Goal: Task Accomplishment & Management: Manage account settings

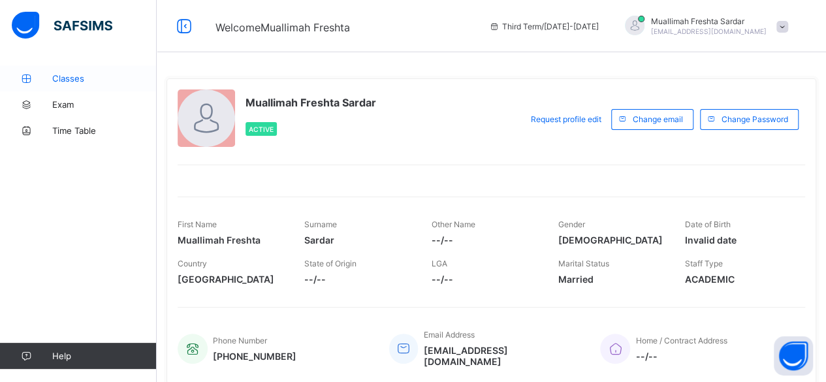
click at [63, 81] on span "Classes" at bounding box center [104, 78] width 105 height 10
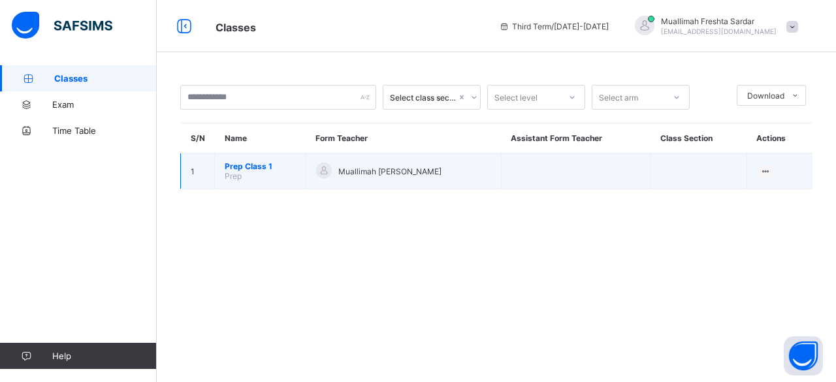
click at [278, 167] on span "Prep Class 1" at bounding box center [260, 166] width 71 height 10
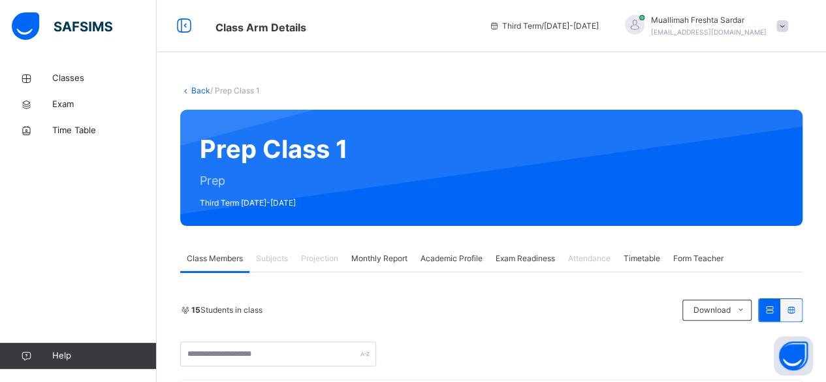
click at [521, 259] on span "Exam Readiness" at bounding box center [525, 259] width 59 height 12
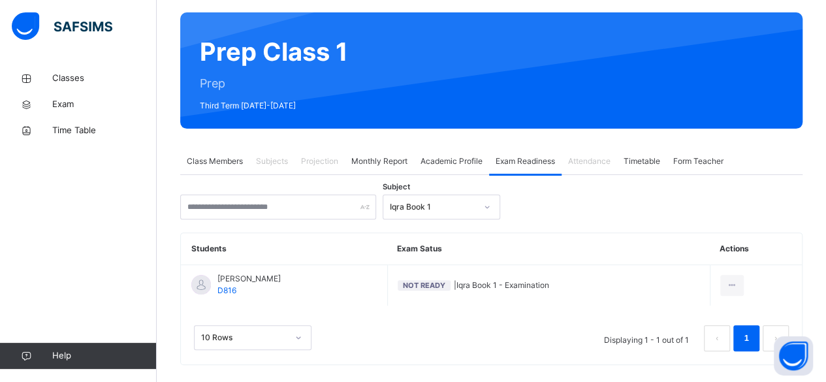
scroll to position [112, 0]
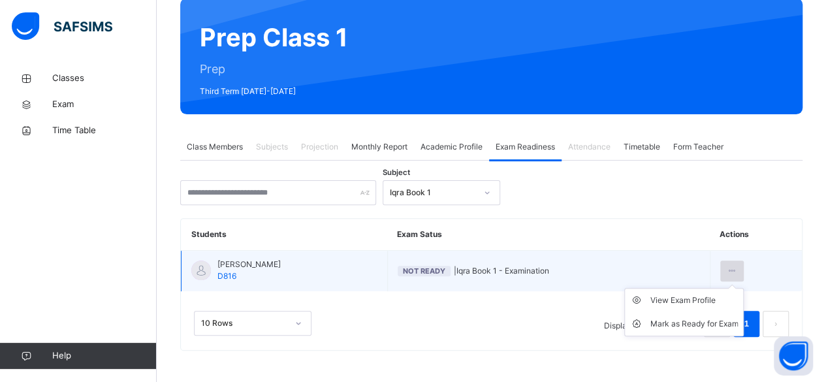
click at [735, 273] on icon at bounding box center [732, 271] width 11 height 12
click at [715, 325] on div "Mark as Ready for Exam" at bounding box center [694, 324] width 88 height 13
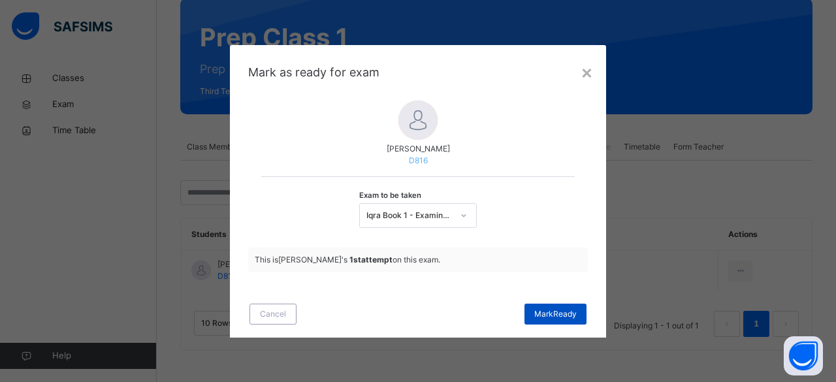
click at [564, 318] on span "Mark Ready" at bounding box center [555, 314] width 42 height 12
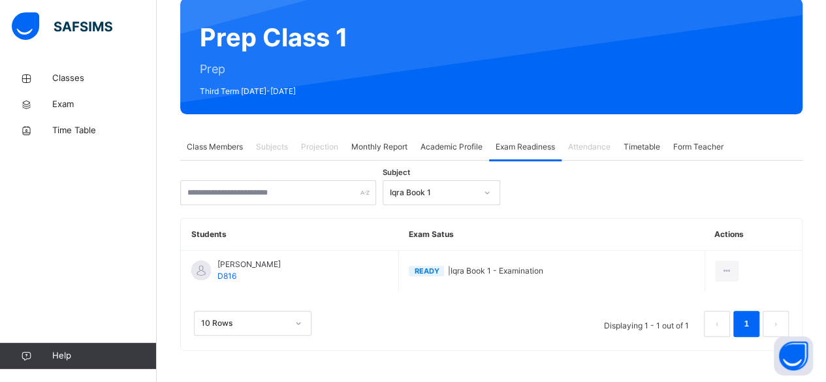
click at [278, 148] on span "Subjects" at bounding box center [272, 147] width 32 height 12
click at [323, 149] on span "Projection" at bounding box center [319, 147] width 37 height 12
click at [387, 151] on span "Monthly Report" at bounding box center [379, 147] width 56 height 12
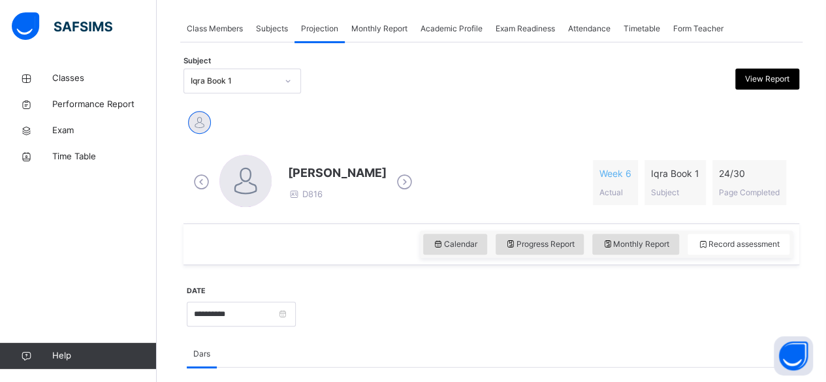
scroll to position [221, 0]
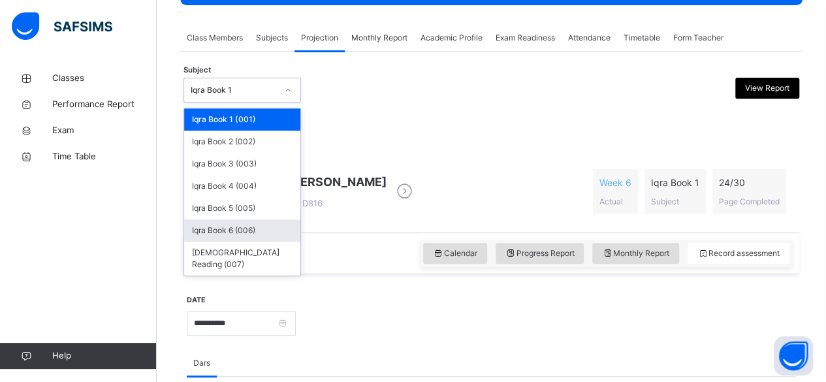
click at [272, 230] on div "Iqra Book 6 (006)" at bounding box center [242, 231] width 116 height 22
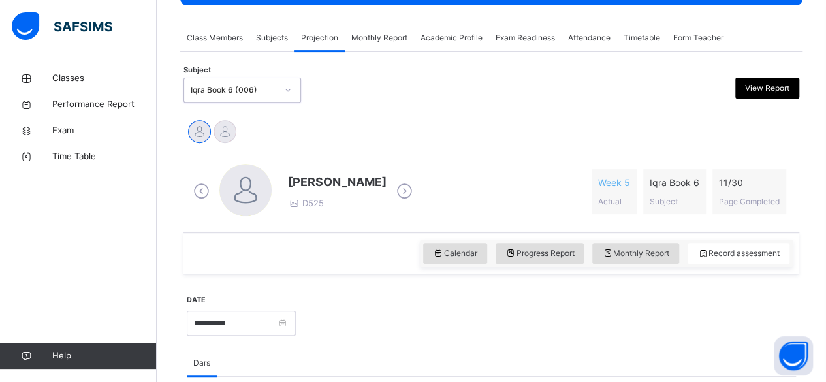
click at [410, 184] on icon at bounding box center [404, 192] width 23 height 20
click at [416, 191] on icon at bounding box center [404, 192] width 23 height 20
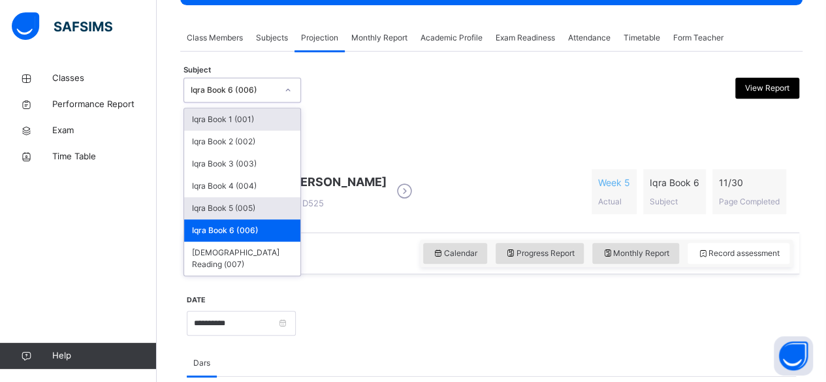
click at [263, 203] on div "Iqra Book 5 (005)" at bounding box center [242, 208] width 116 height 22
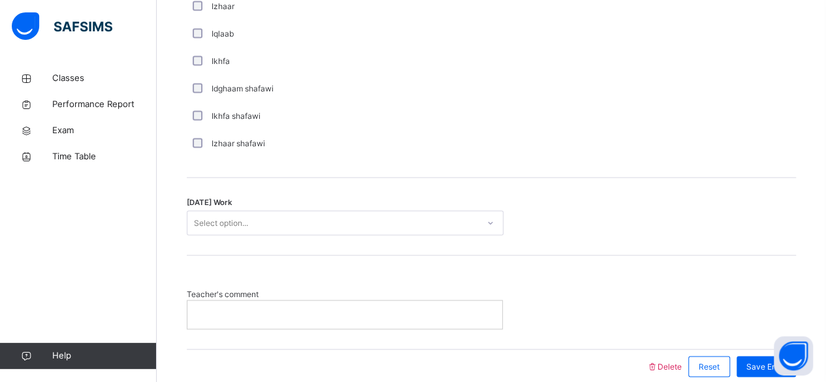
scroll to position [1033, 0]
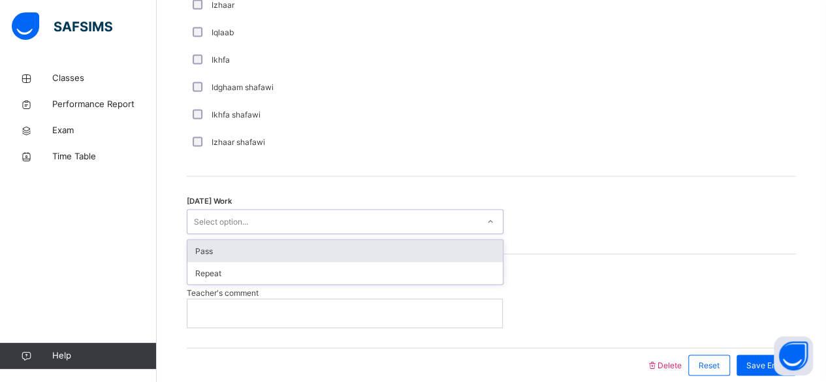
click at [208, 312] on p at bounding box center [344, 313] width 295 height 12
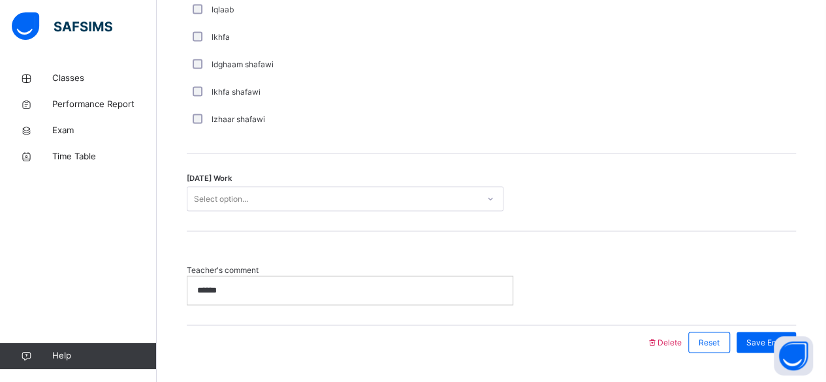
scroll to position [1088, 0]
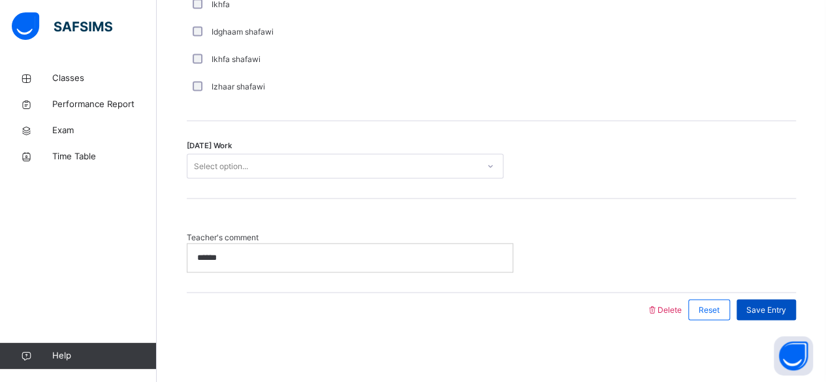
click at [778, 305] on span "Save Entry" at bounding box center [767, 310] width 40 height 12
type input "******"
click at [770, 304] on span "Save Entry" at bounding box center [767, 310] width 40 height 12
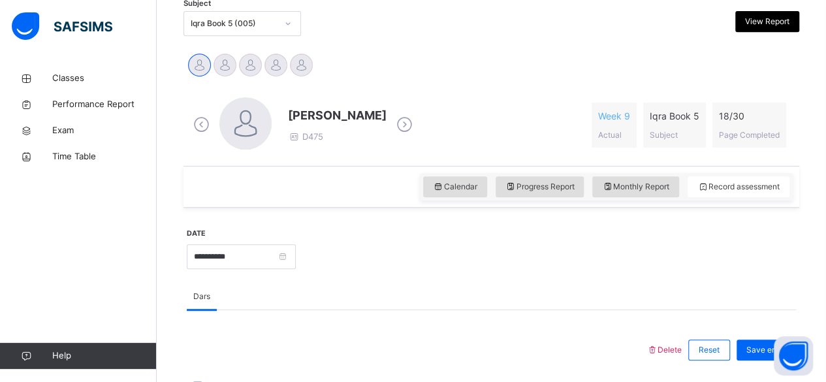
scroll to position [285, 0]
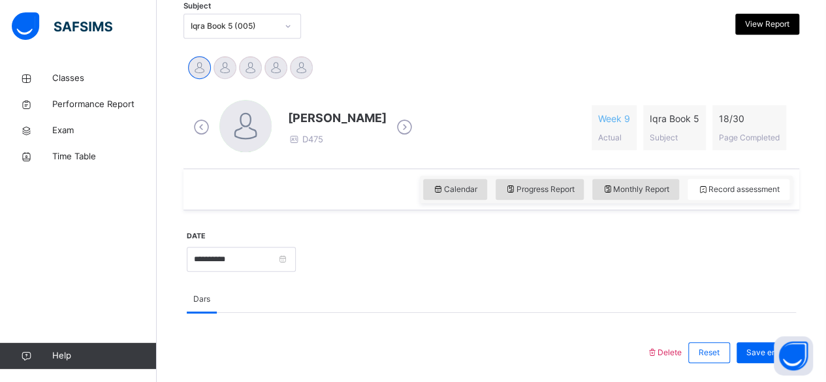
click at [395, 124] on icon at bounding box center [404, 128] width 23 height 20
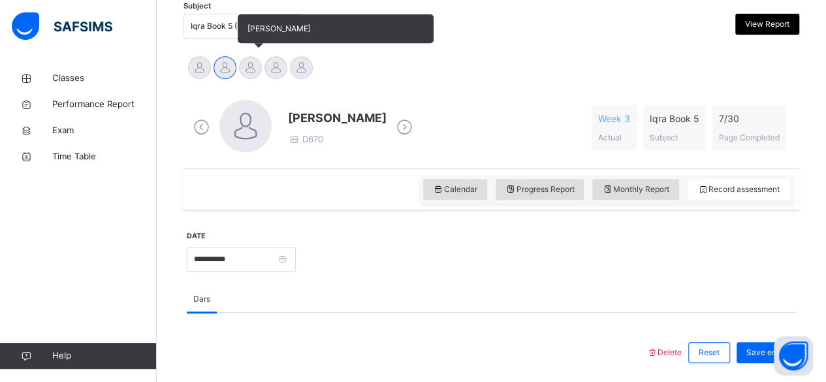
click at [250, 67] on div at bounding box center [250, 67] width 23 height 23
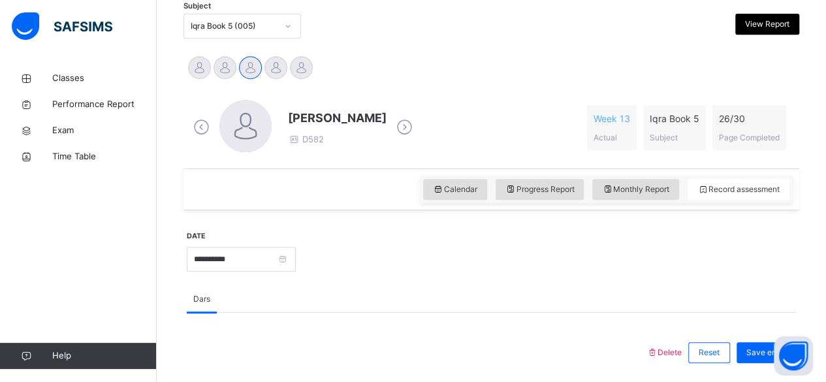
click at [416, 127] on icon at bounding box center [404, 128] width 23 height 20
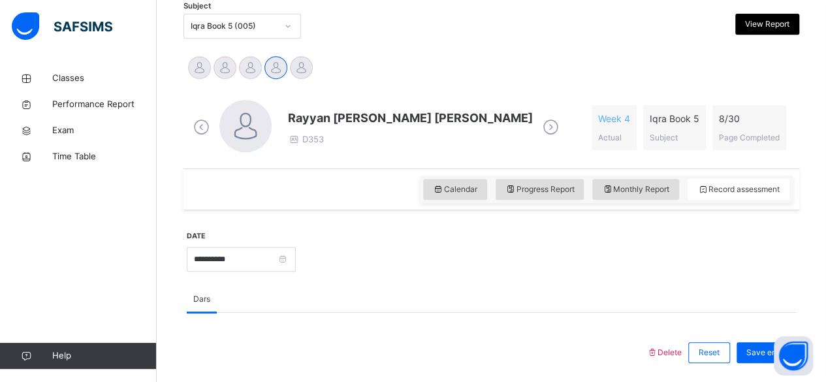
click at [540, 126] on icon at bounding box center [551, 128] width 23 height 20
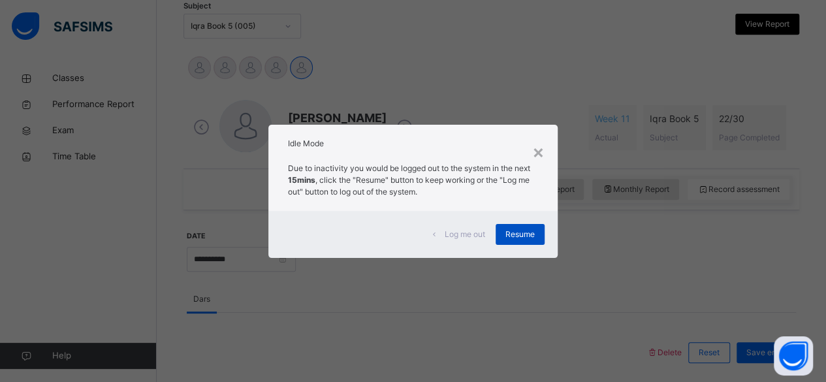
click at [518, 234] on span "Resume" at bounding box center [520, 235] width 29 height 12
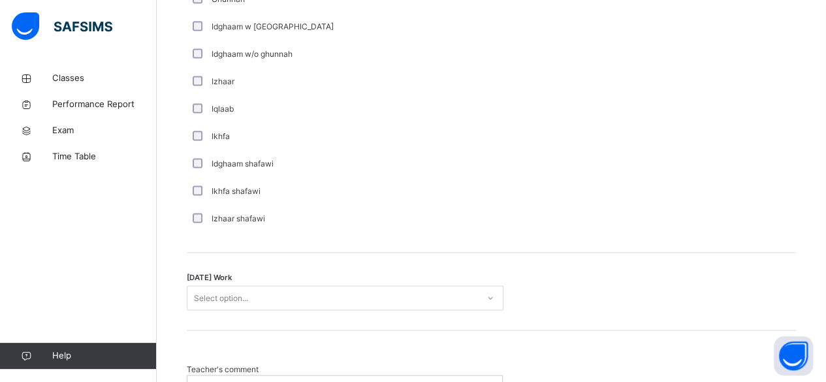
scroll to position [1017, 0]
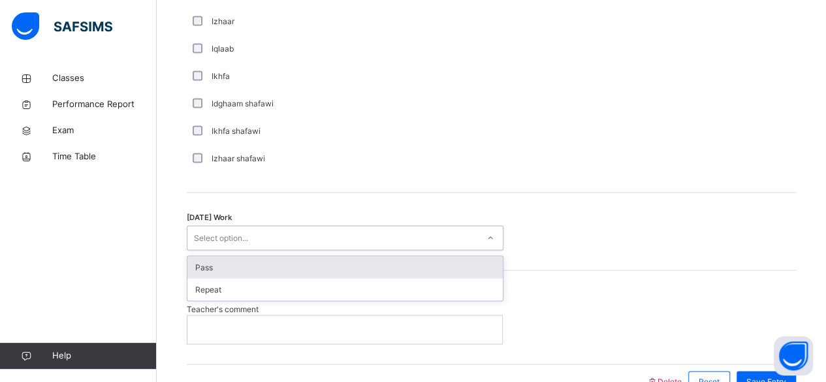
click at [291, 261] on div "Pass" at bounding box center [346, 267] width 316 height 22
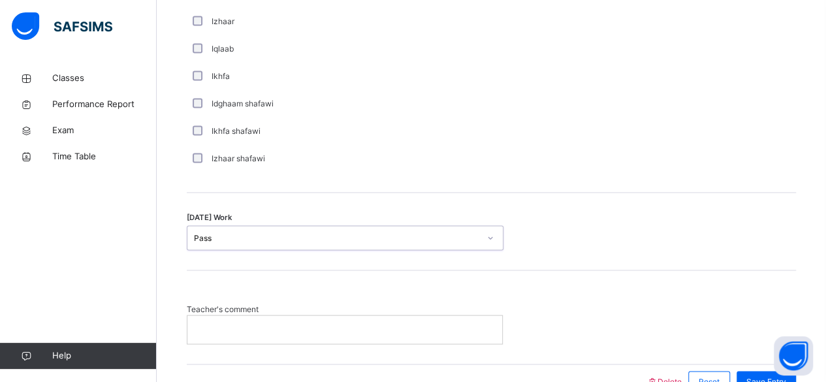
click at [219, 327] on p at bounding box center [344, 329] width 295 height 12
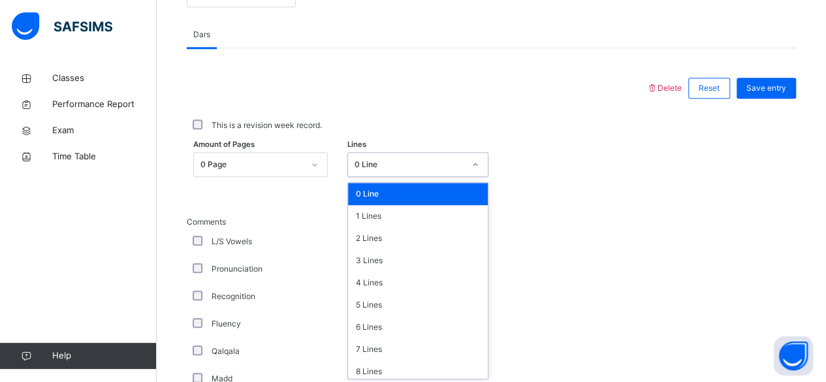
scroll to position [550, 0]
click at [380, 220] on div "1 Lines" at bounding box center [418, 215] width 140 height 22
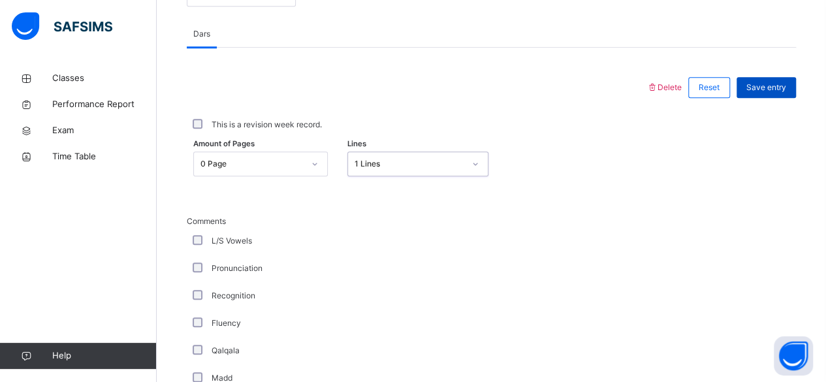
click at [787, 85] on span "Save entry" at bounding box center [767, 88] width 40 height 12
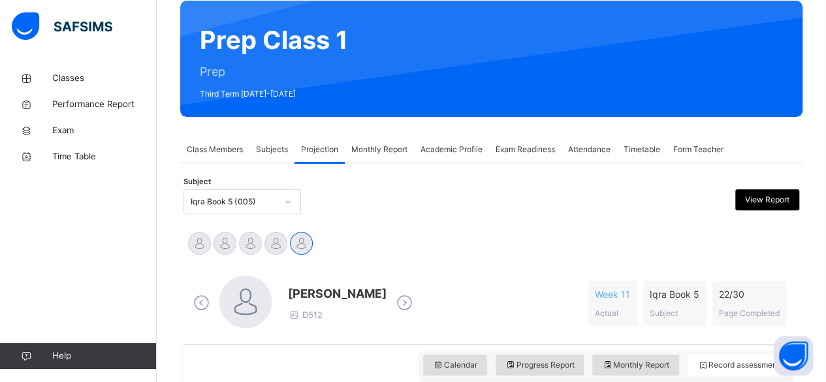
scroll to position [154, 0]
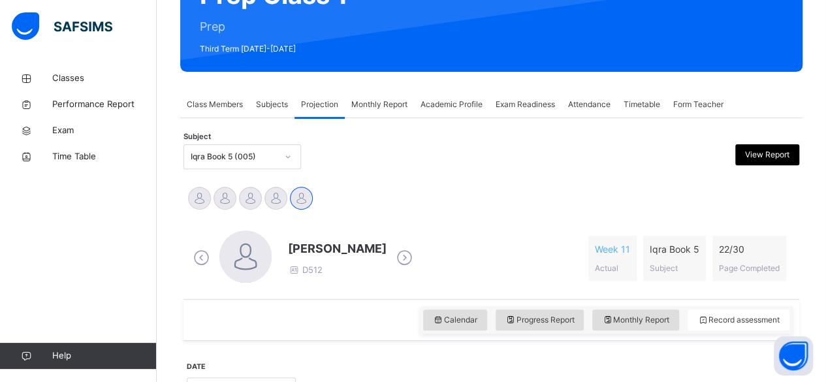
click at [393, 259] on icon at bounding box center [404, 258] width 23 height 20
click at [395, 259] on icon at bounding box center [404, 258] width 23 height 20
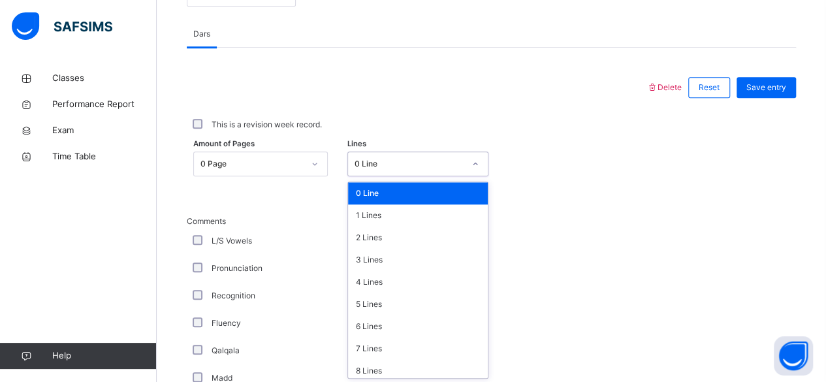
scroll to position [550, 0]
click at [394, 242] on div "2 Lines" at bounding box center [418, 238] width 140 height 22
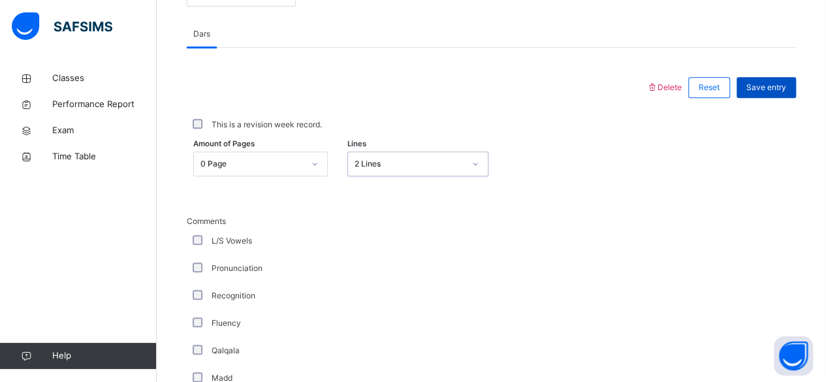
click at [770, 82] on span "Save entry" at bounding box center [767, 88] width 40 height 12
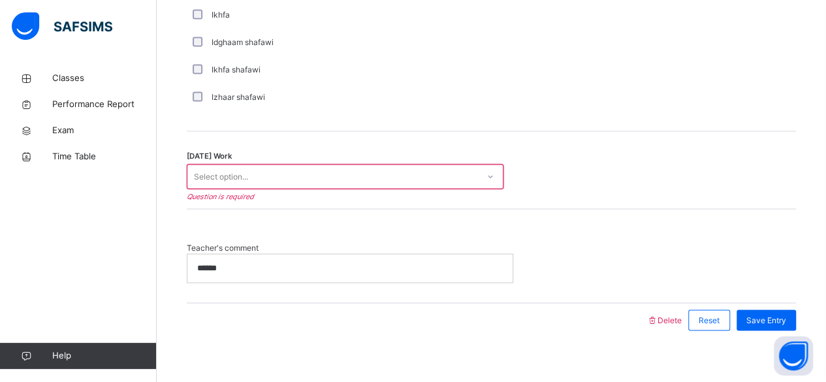
scroll to position [1088, 0]
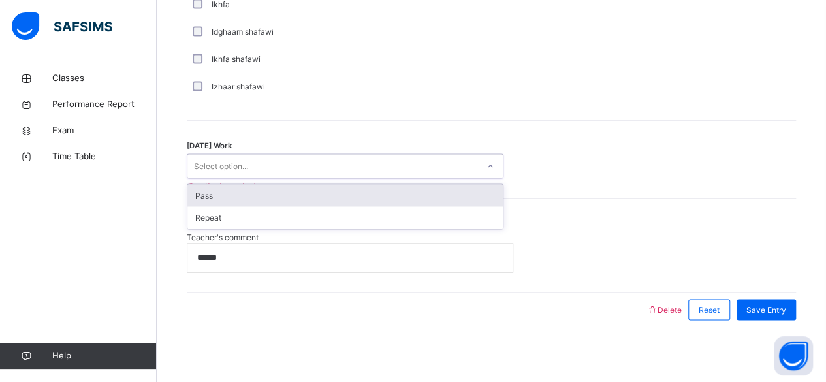
click at [466, 189] on div "Pass" at bounding box center [346, 195] width 316 height 22
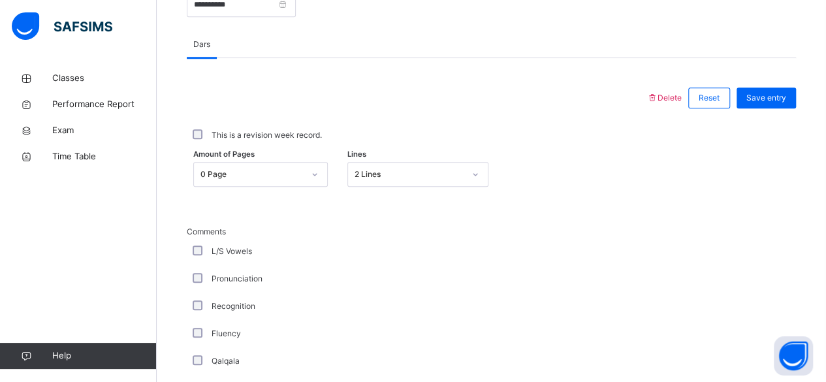
scroll to position [539, 0]
click at [783, 93] on span "Save entry" at bounding box center [767, 99] width 40 height 12
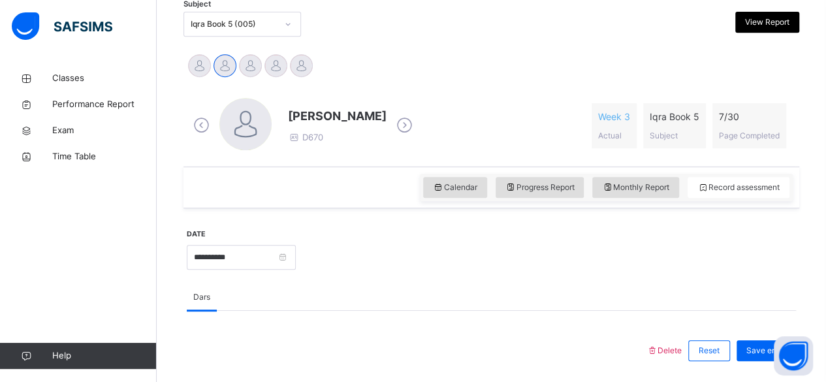
scroll to position [286, 0]
click at [402, 125] on icon at bounding box center [404, 126] width 23 height 20
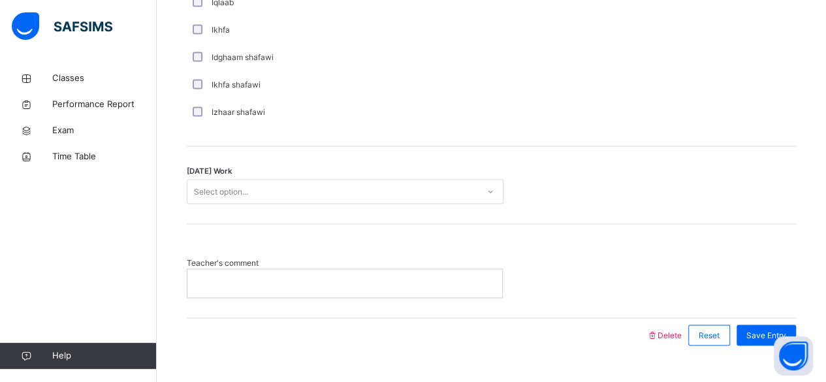
scroll to position [1064, 0]
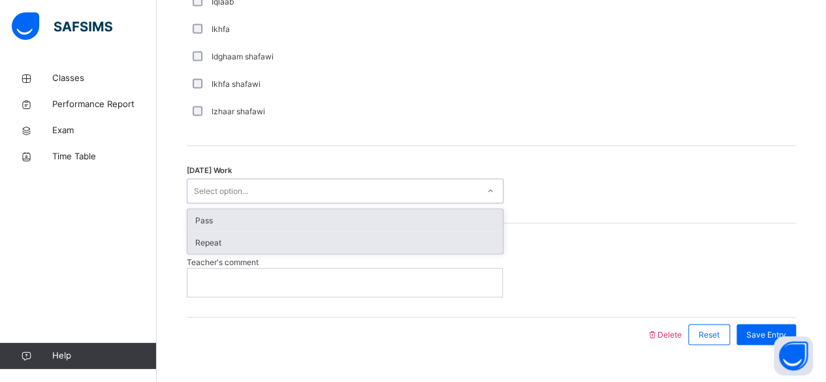
click at [376, 242] on div "Repeat" at bounding box center [346, 242] width 316 height 22
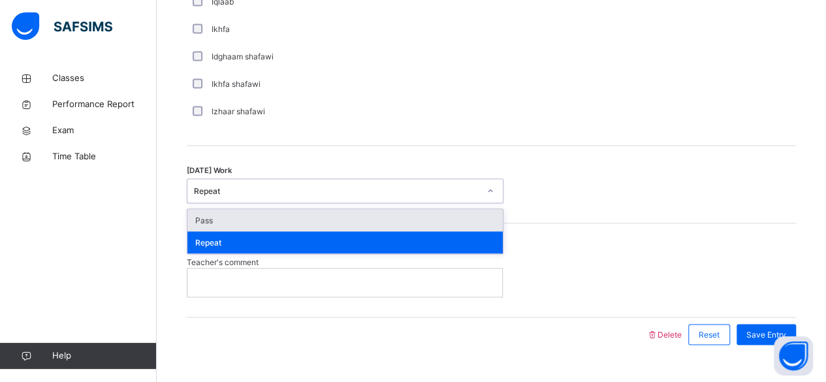
click at [214, 285] on p at bounding box center [344, 282] width 295 height 12
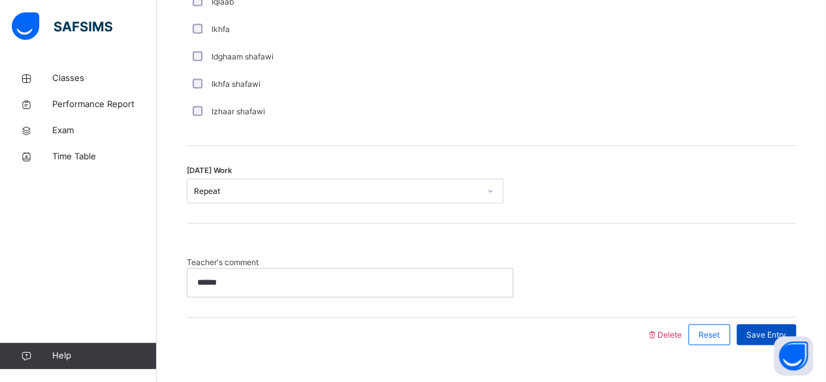
click at [755, 331] on div "Save Entry" at bounding box center [766, 334] width 59 height 21
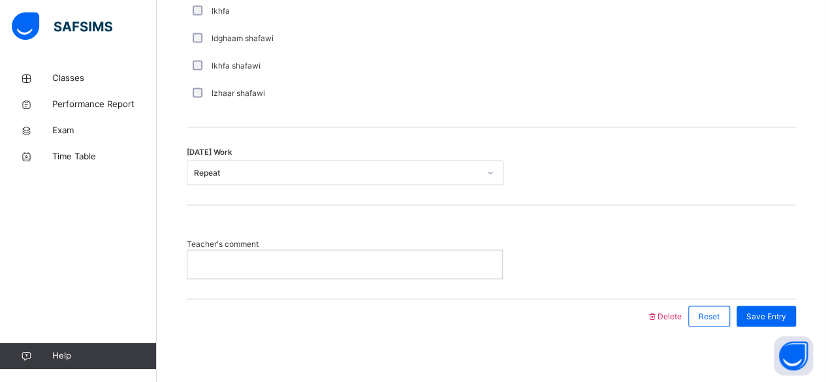
scroll to position [1083, 0]
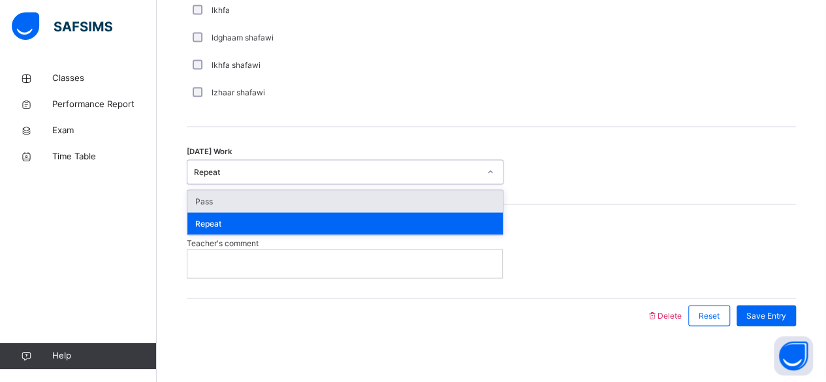
click at [359, 208] on div "Pass" at bounding box center [346, 201] width 316 height 22
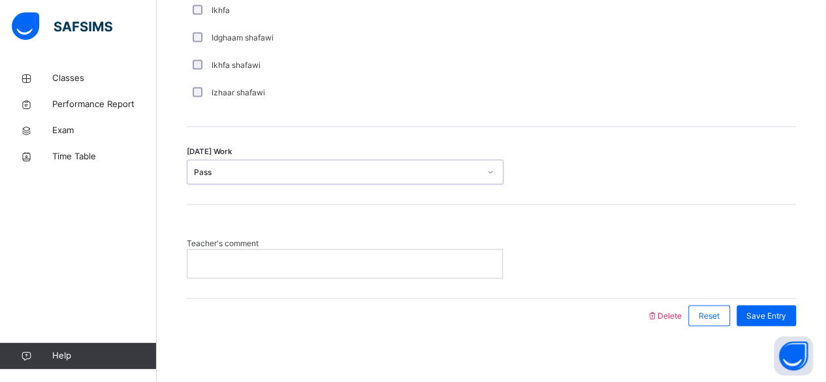
click at [458, 269] on div at bounding box center [345, 263] width 315 height 27
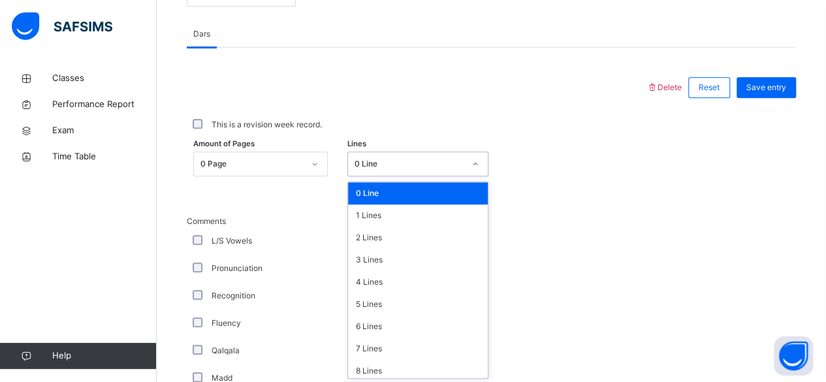
scroll to position [550, 0]
click at [396, 218] on div "1 Lines" at bounding box center [418, 215] width 140 height 22
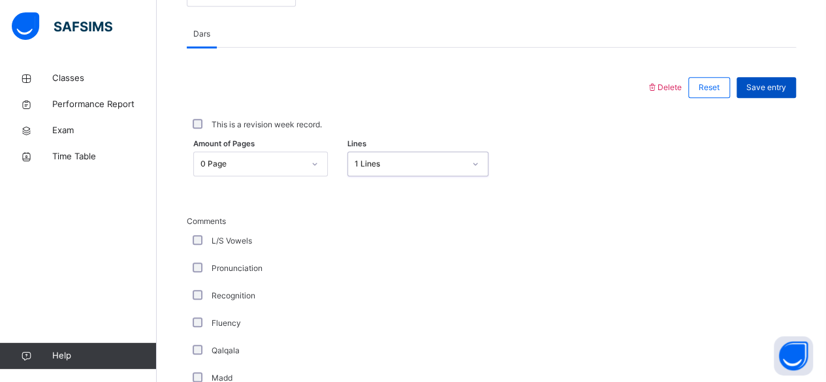
click at [787, 88] on span "Save entry" at bounding box center [767, 88] width 40 height 12
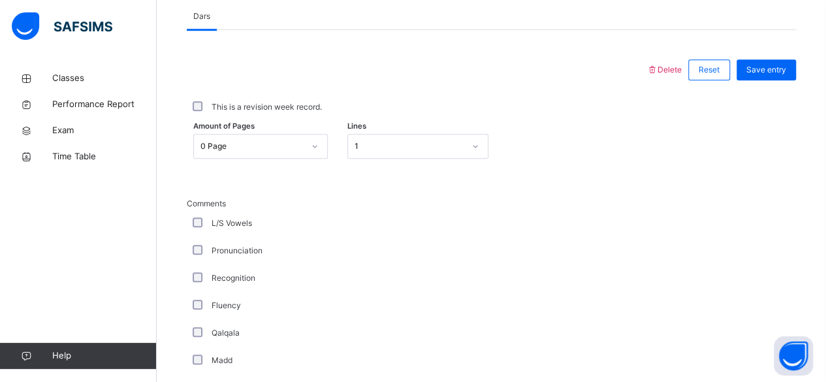
scroll to position [578, 0]
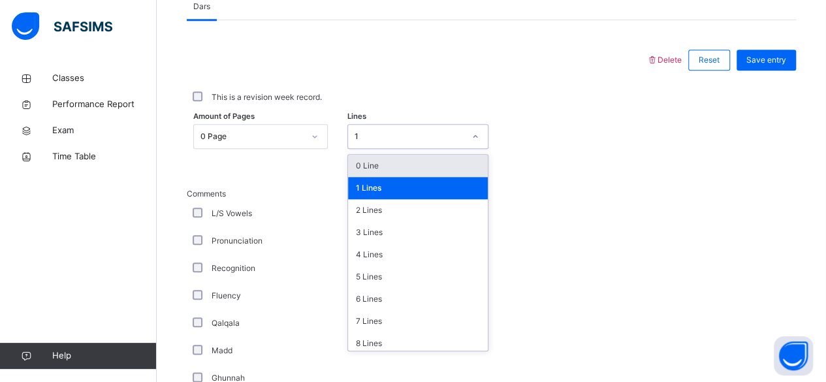
click at [421, 167] on div "0 Line" at bounding box center [418, 166] width 140 height 22
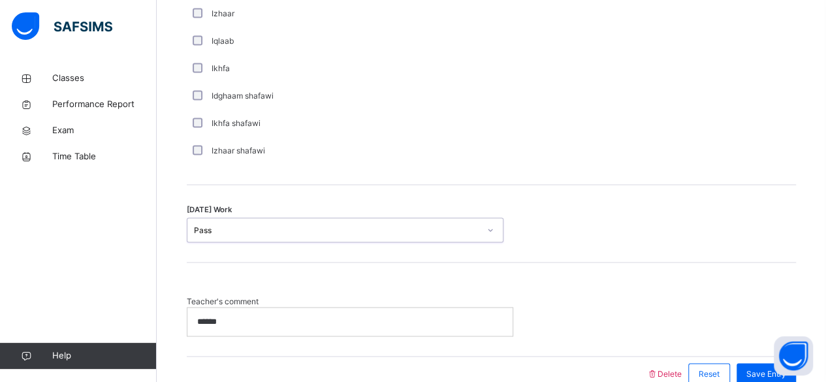
scroll to position [1035, 0]
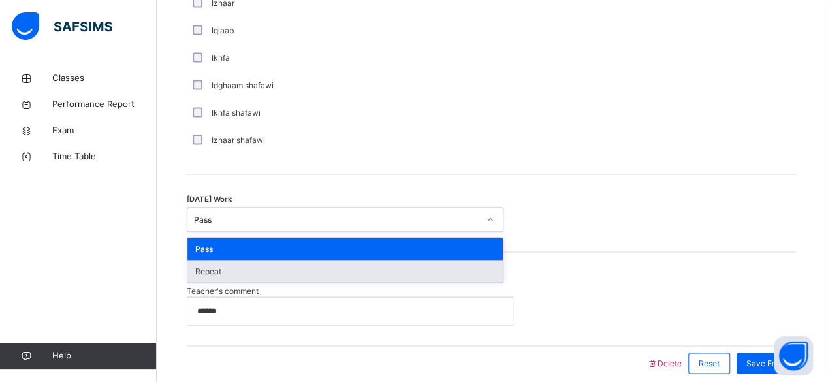
click at [330, 276] on div "Repeat" at bounding box center [346, 271] width 316 height 22
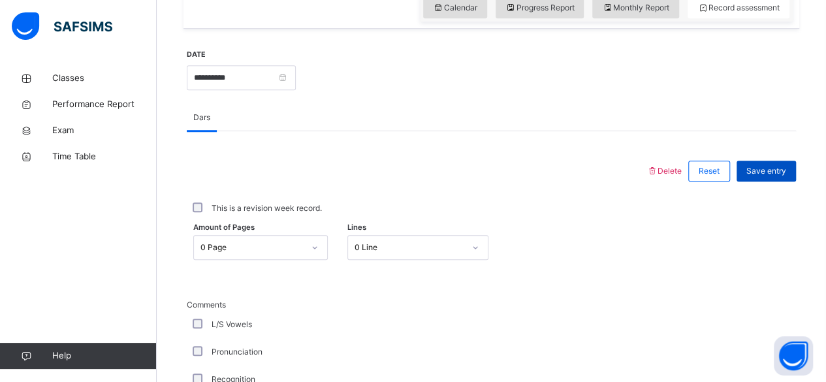
click at [783, 171] on span "Save entry" at bounding box center [767, 171] width 40 height 12
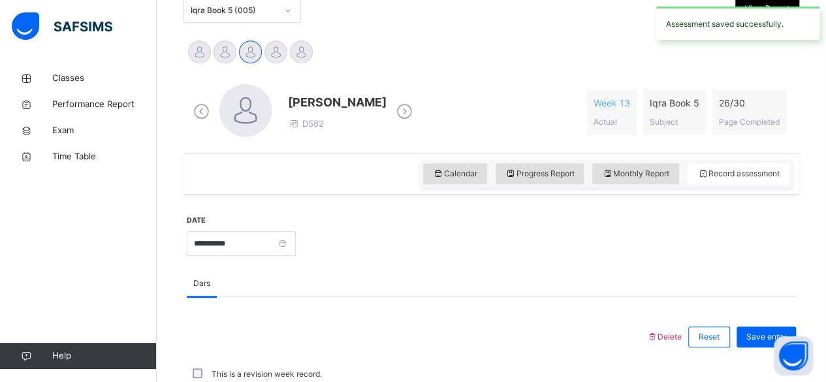
scroll to position [284, 0]
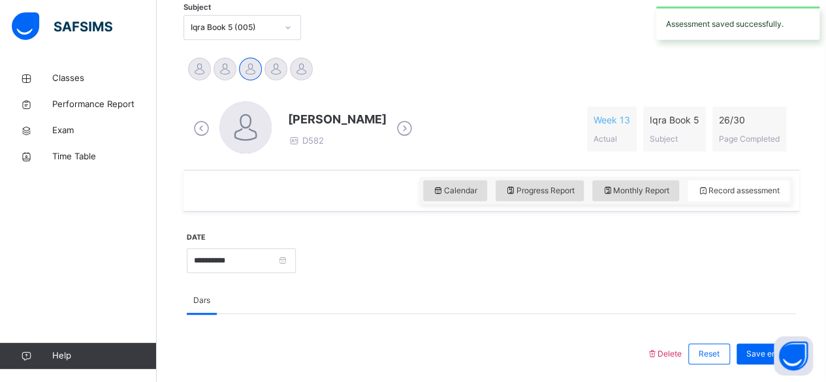
click at [416, 119] on icon at bounding box center [404, 129] width 23 height 20
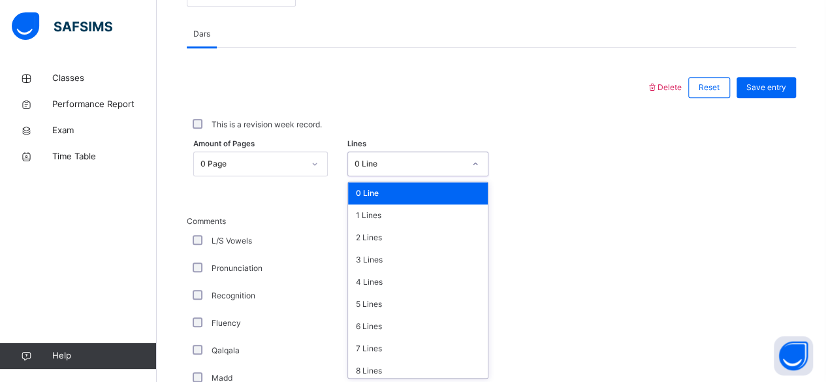
scroll to position [550, 0]
click at [414, 227] on div "2 Lines" at bounding box center [418, 238] width 140 height 22
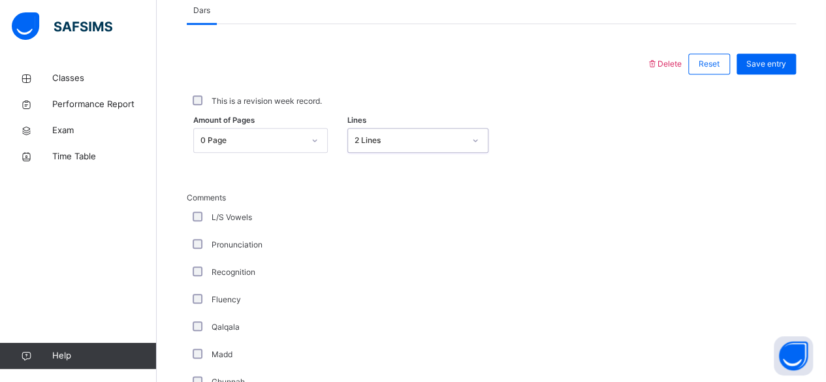
scroll to position [574, 0]
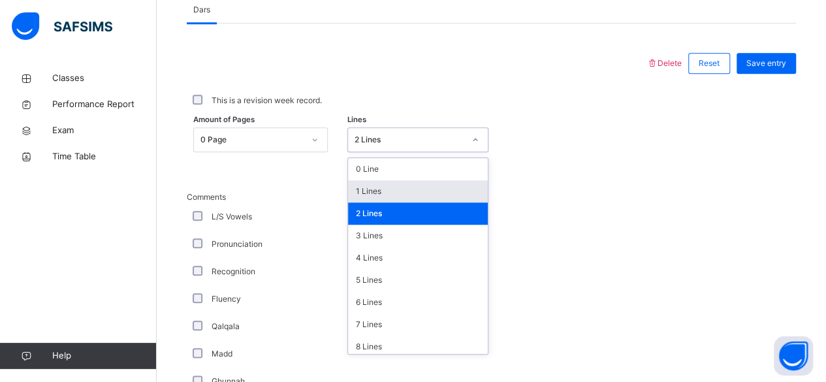
click at [438, 188] on div "1 Lines" at bounding box center [418, 191] width 140 height 22
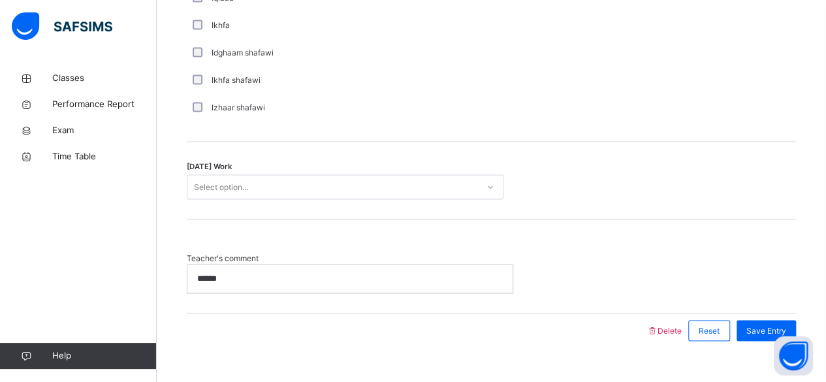
scroll to position [1088, 0]
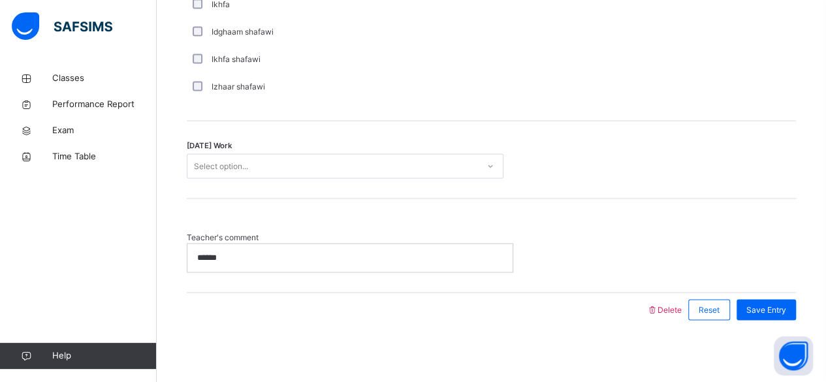
click at [246, 252] on p "******" at bounding box center [350, 258] width 306 height 12
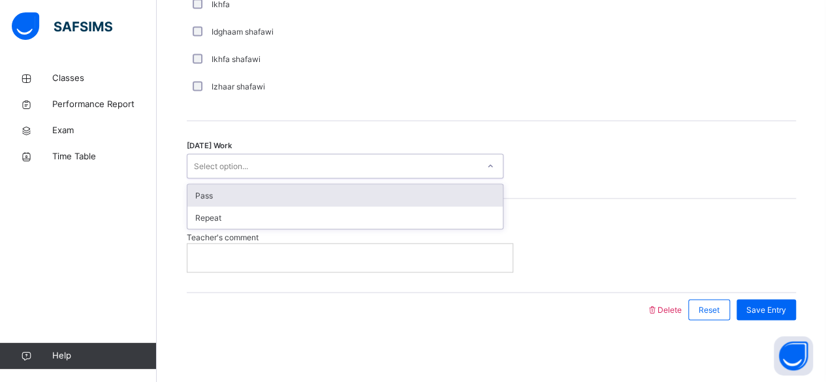
click at [310, 197] on div "Pass" at bounding box center [346, 195] width 316 height 22
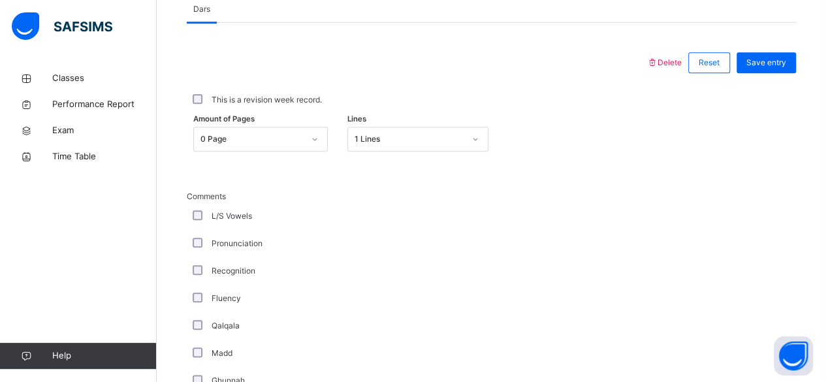
scroll to position [571, 0]
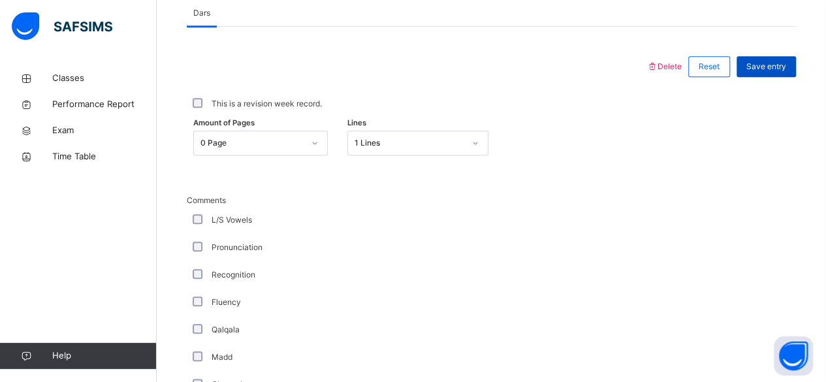
click at [787, 65] on span "Save entry" at bounding box center [767, 67] width 40 height 12
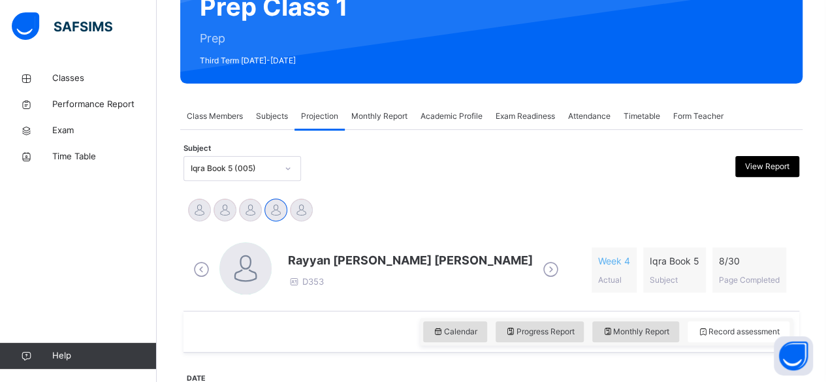
scroll to position [139, 0]
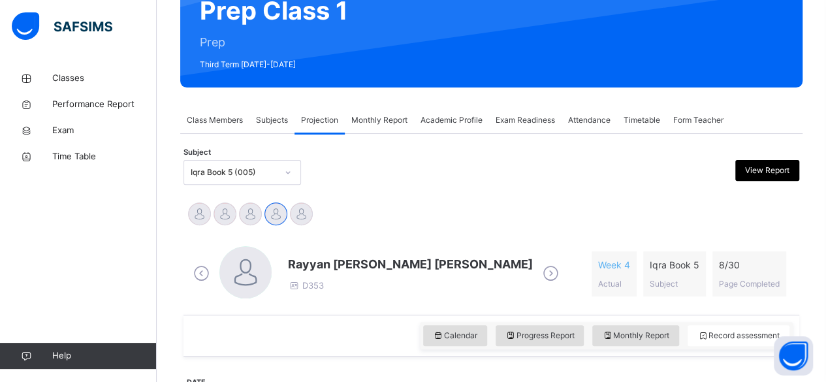
click at [540, 270] on icon at bounding box center [551, 274] width 23 height 20
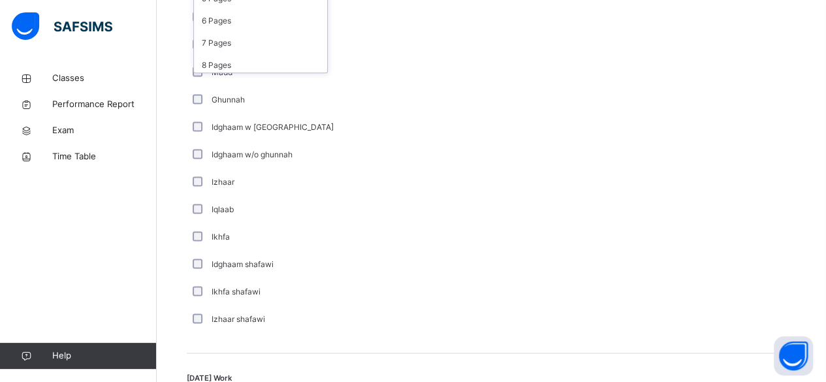
scroll to position [855, 0]
click at [244, 165] on div "Idghaam w/o ghunnah" at bounding box center [350, 155] width 327 height 27
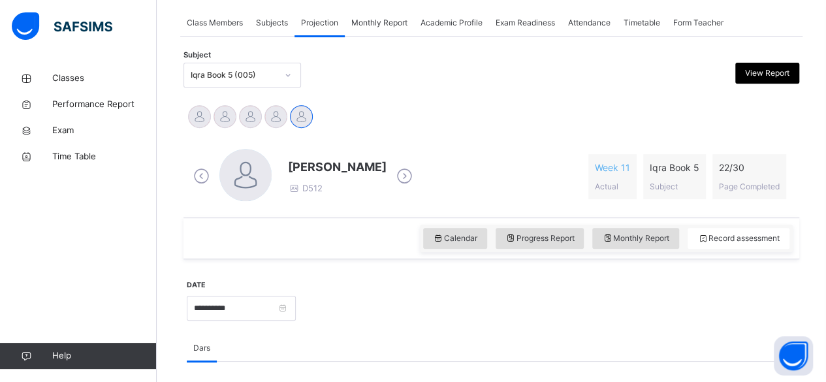
scroll to position [197, 0]
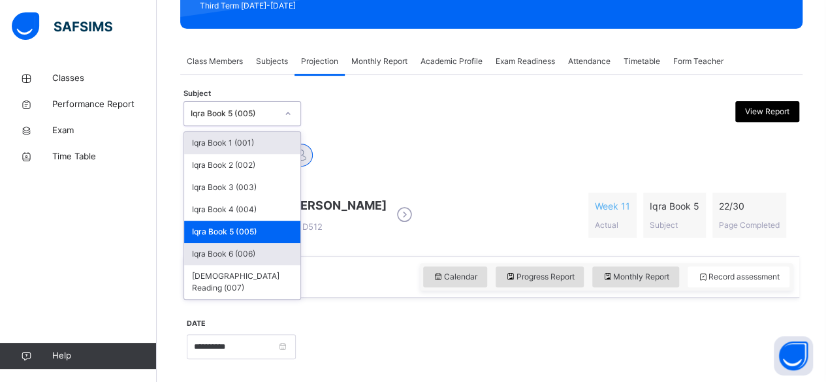
click at [270, 248] on div "Iqra Book 6 (006)" at bounding box center [242, 254] width 116 height 22
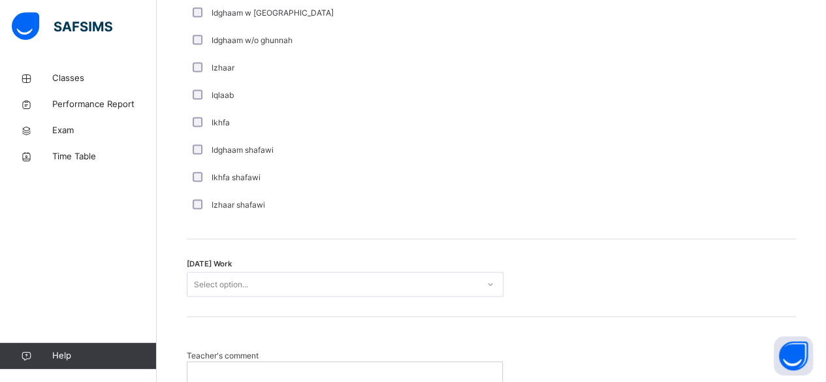
scroll to position [971, 0]
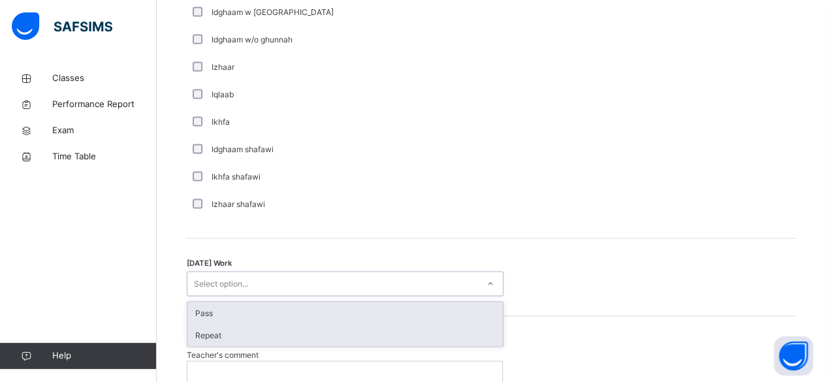
click at [248, 333] on div "Repeat" at bounding box center [346, 335] width 316 height 22
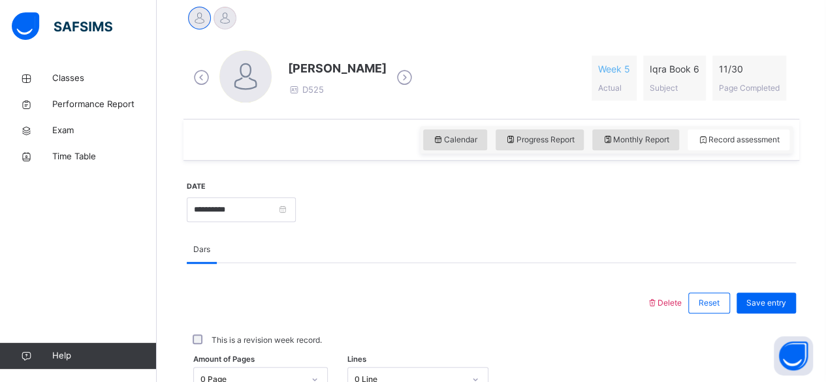
scroll to position [334, 0]
click at [773, 302] on span "Save entry" at bounding box center [767, 304] width 40 height 12
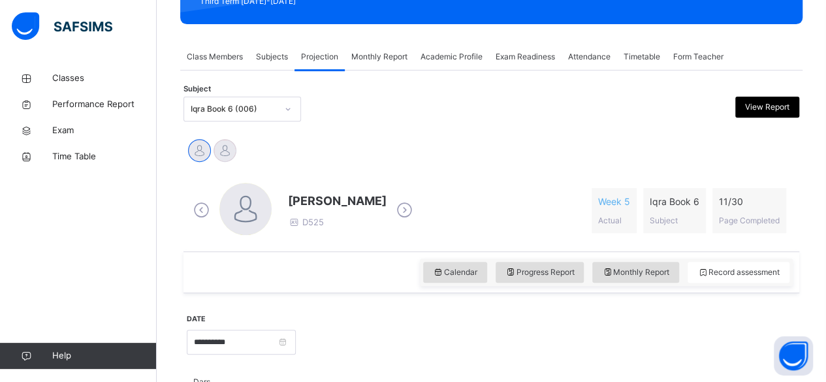
scroll to position [191, 0]
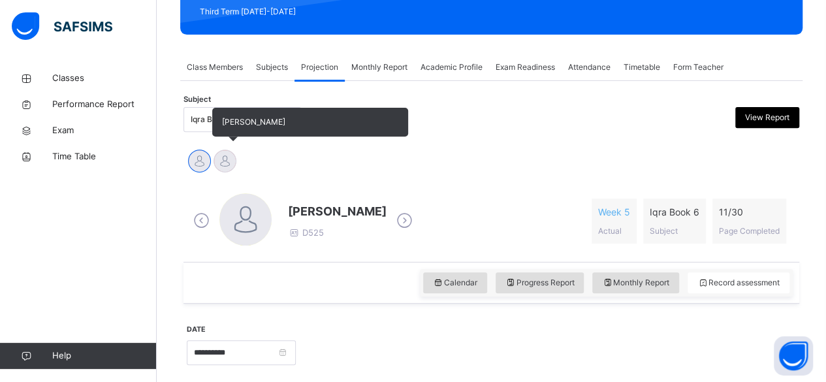
click at [231, 165] on div at bounding box center [225, 161] width 23 height 23
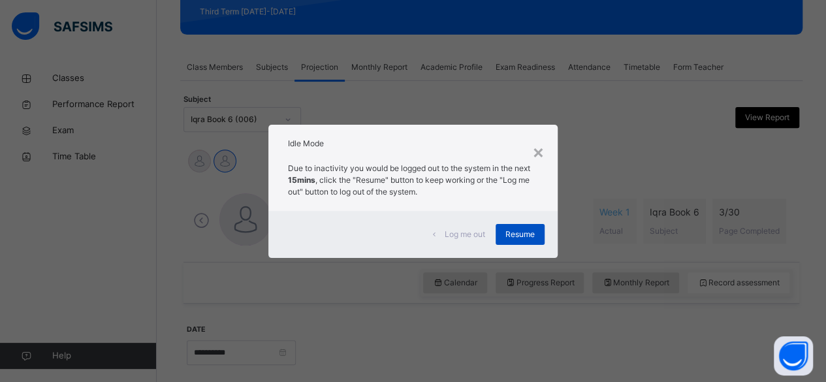
click at [522, 235] on span "Resume" at bounding box center [520, 235] width 29 height 12
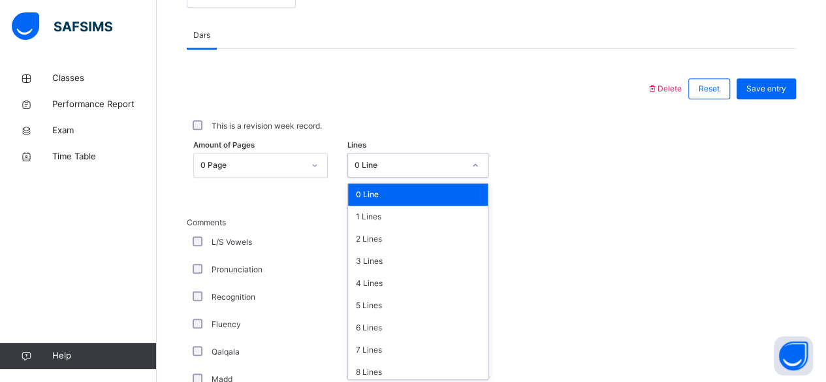
scroll to position [550, 0]
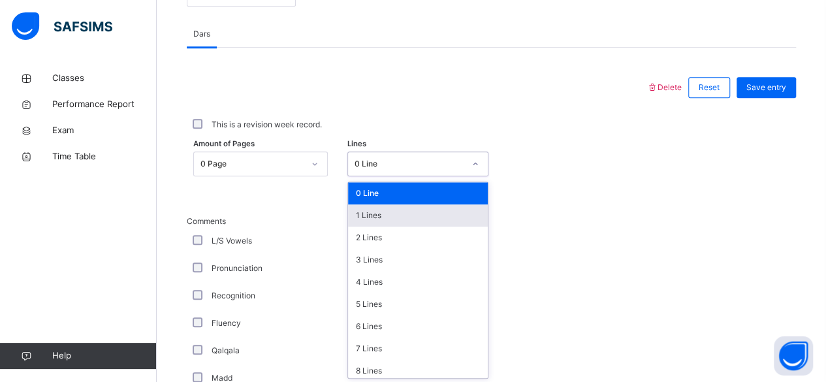
click at [399, 214] on div "1 Lines" at bounding box center [418, 215] width 140 height 22
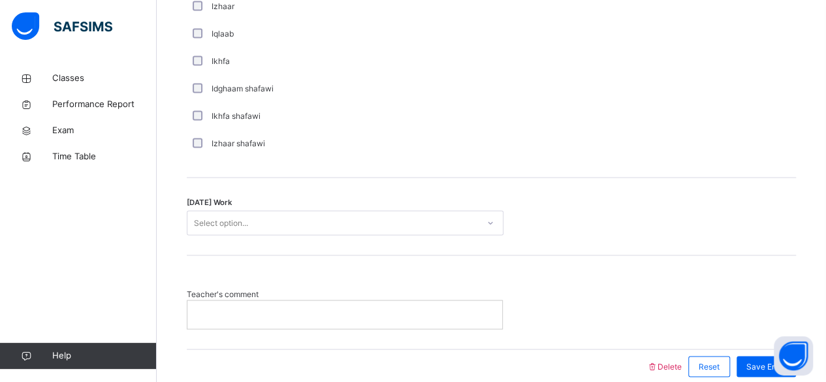
scroll to position [1048, 0]
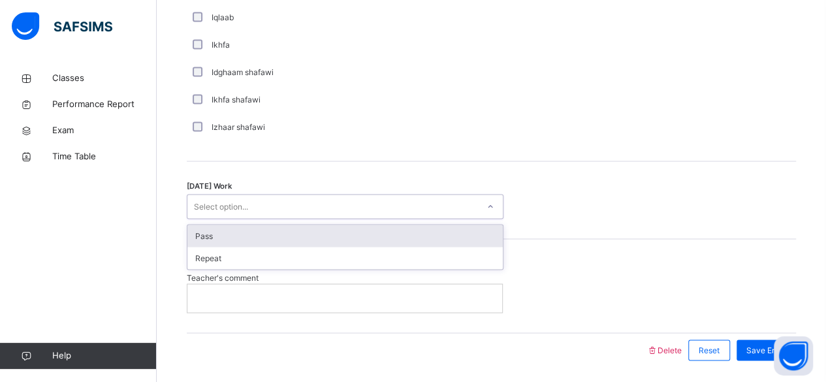
click at [318, 229] on div "Pass" at bounding box center [346, 236] width 316 height 22
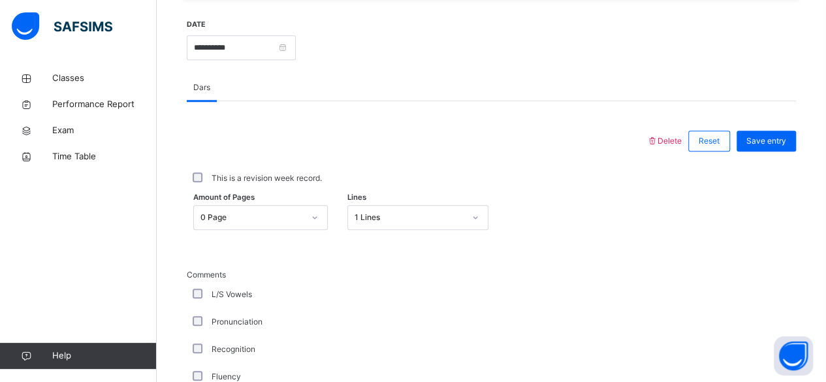
scroll to position [495, 0]
click at [787, 139] on span "Save entry" at bounding box center [767, 143] width 40 height 12
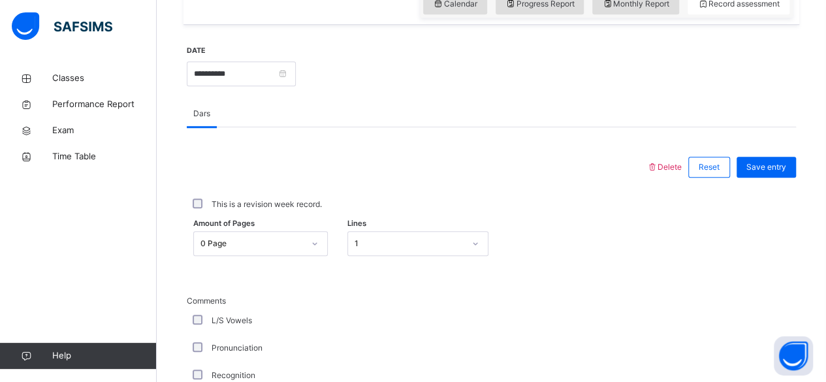
scroll to position [467, 0]
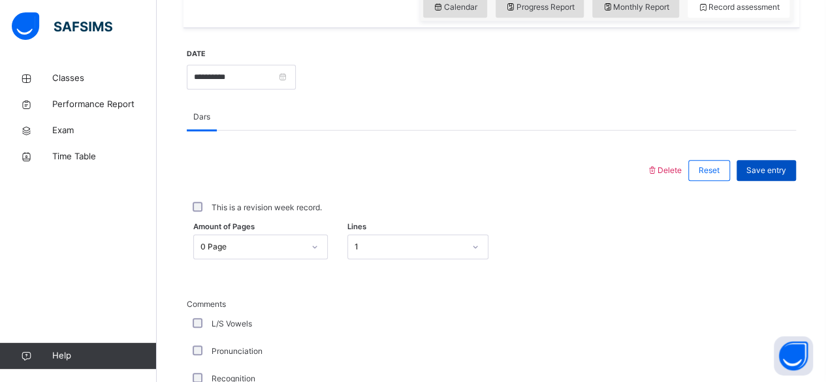
click at [783, 165] on span "Save entry" at bounding box center [767, 171] width 40 height 12
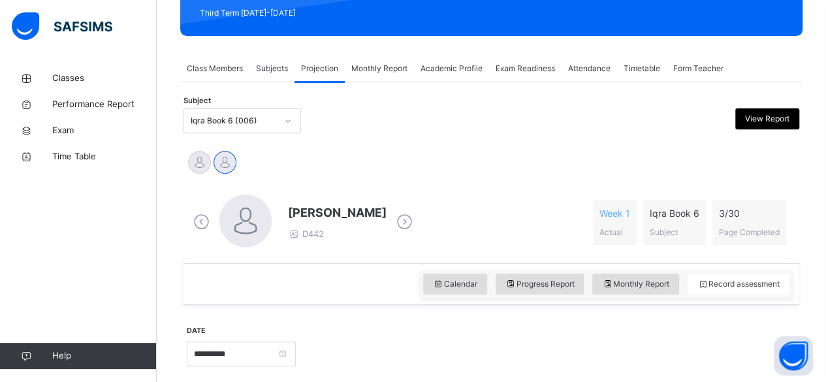
scroll to position [174, 0]
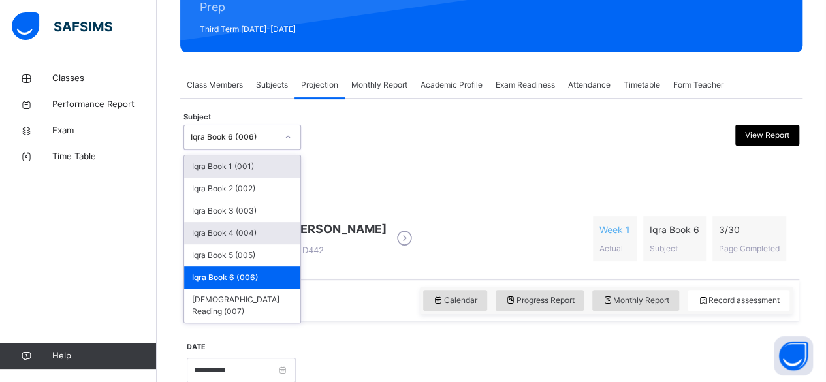
click at [272, 231] on div "Iqra Book 4 (004)" at bounding box center [242, 233] width 116 height 22
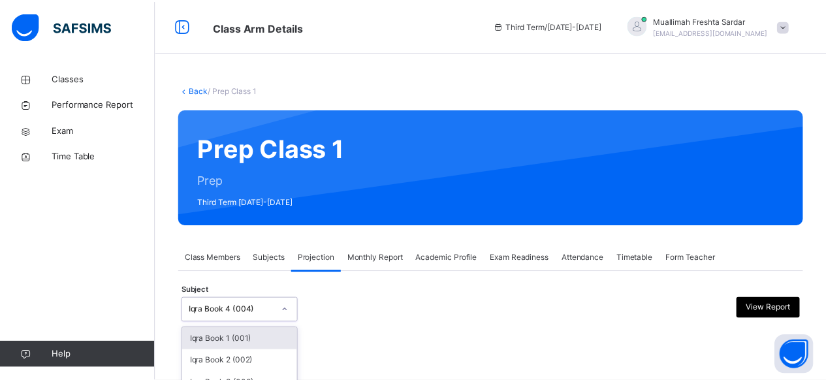
scroll to position [102, 0]
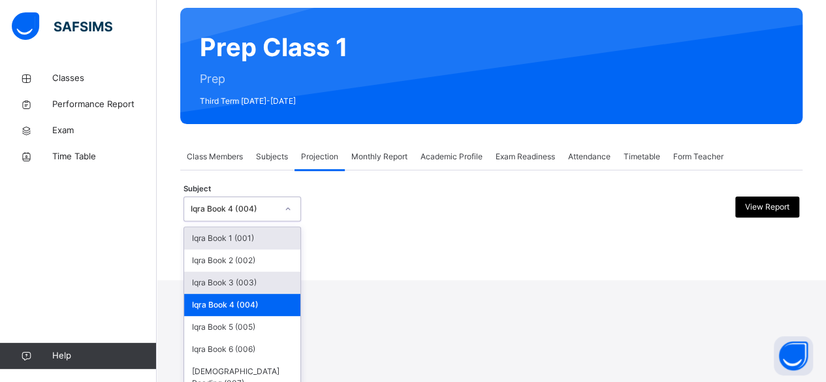
click at [268, 282] on div "Iqra Book 3 (003)" at bounding box center [242, 283] width 116 height 22
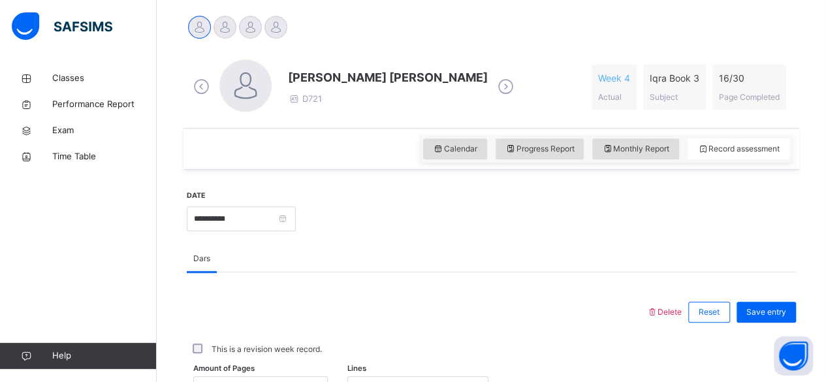
scroll to position [325, 0]
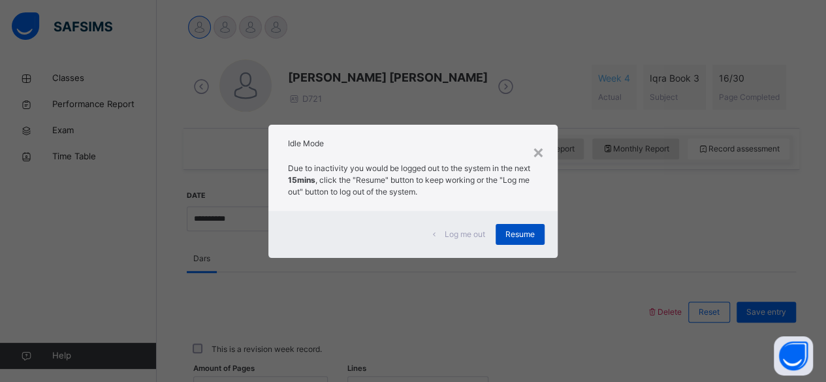
click at [532, 238] on span "Resume" at bounding box center [520, 235] width 29 height 12
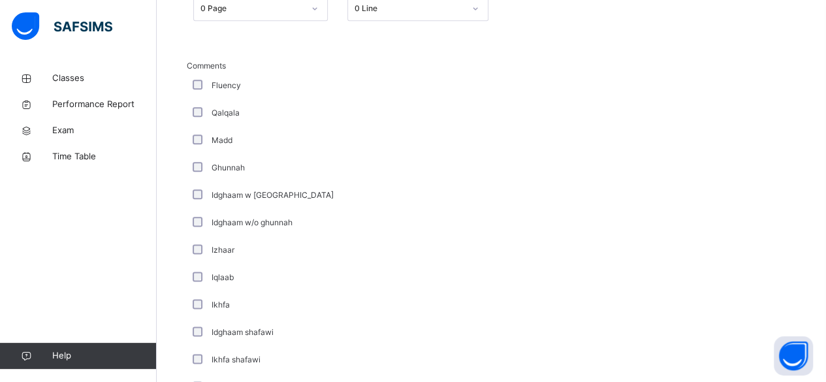
scroll to position [706, 0]
click at [412, 275] on div "Iqlaab" at bounding box center [350, 278] width 320 height 12
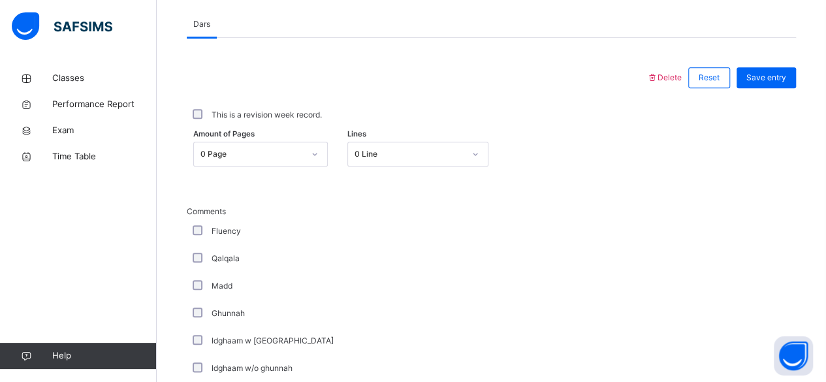
scroll to position [556, 0]
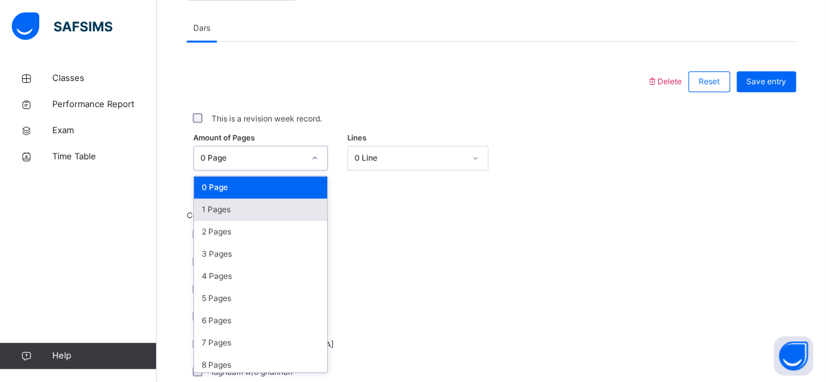
click at [259, 210] on div "1 Pages" at bounding box center [260, 210] width 133 height 22
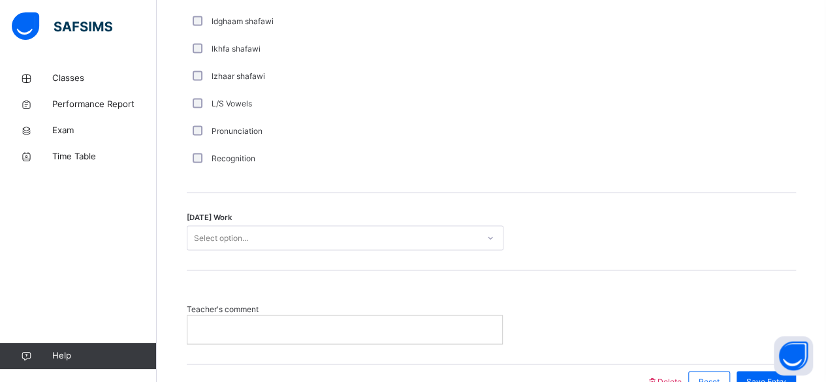
scroll to position [1018, 0]
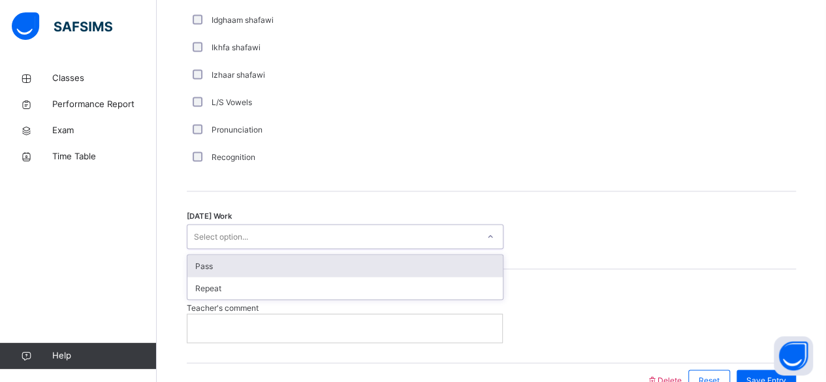
click at [344, 264] on div "Pass" at bounding box center [346, 266] width 316 height 22
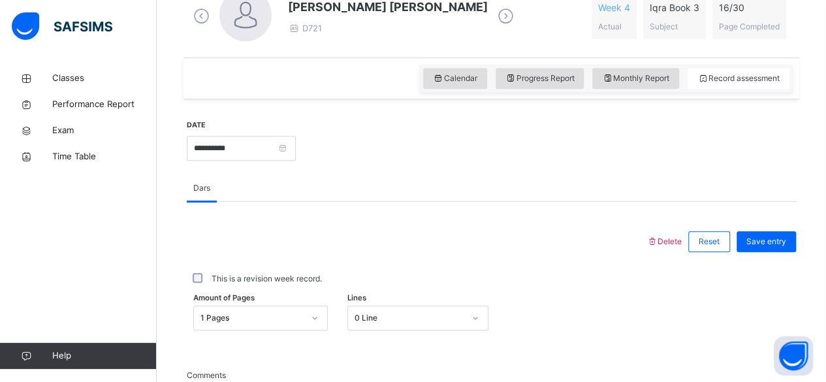
scroll to position [384, 0]
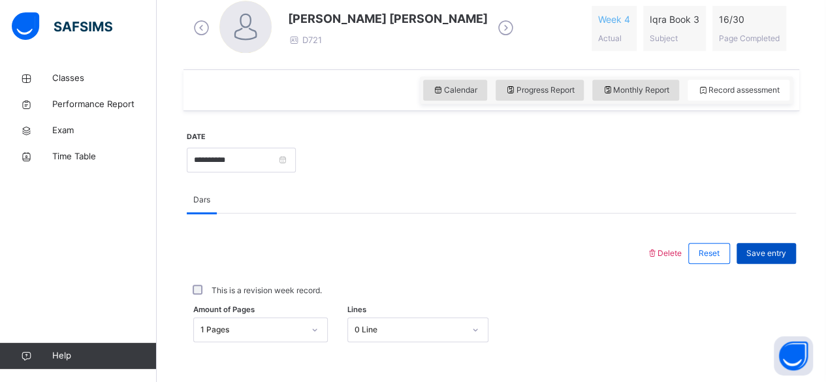
click at [777, 251] on span "Save entry" at bounding box center [767, 254] width 40 height 12
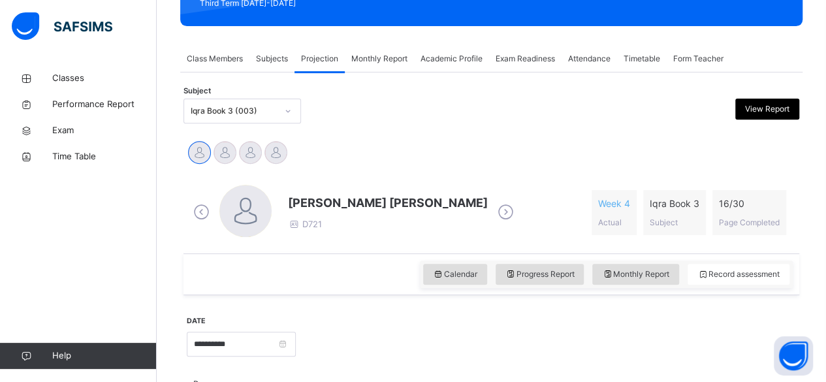
scroll to position [200, 0]
click at [495, 212] on icon at bounding box center [506, 213] width 23 height 20
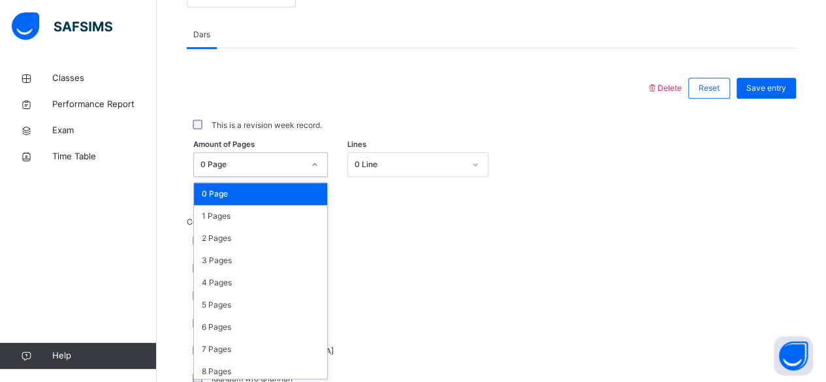
scroll to position [550, 0]
click at [267, 215] on div "1 Pages" at bounding box center [260, 215] width 133 height 22
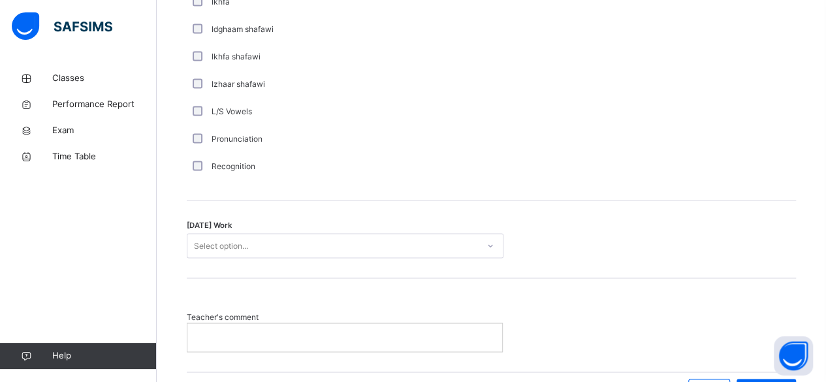
scroll to position [1004, 0]
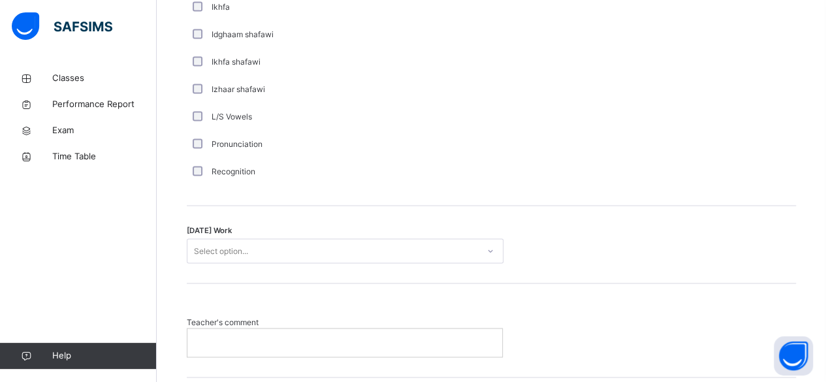
click at [524, 257] on div "[DATE] Work Select option..." at bounding box center [492, 250] width 610 height 25
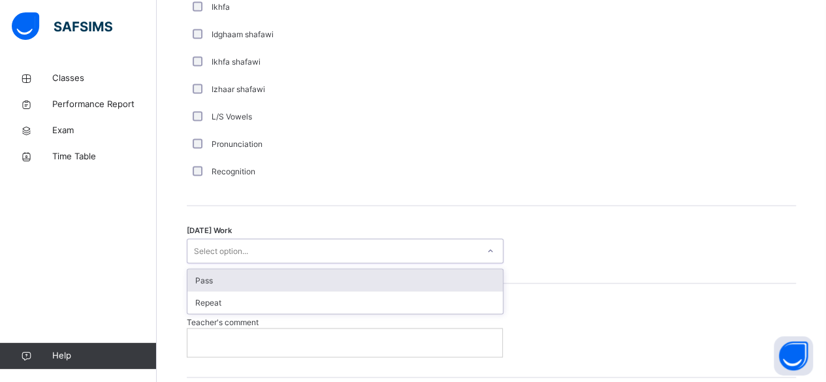
click at [380, 271] on div "Pass" at bounding box center [346, 280] width 316 height 22
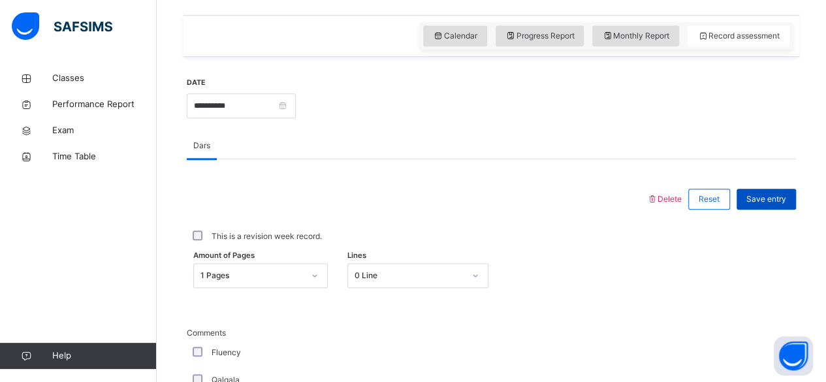
click at [781, 196] on span "Save entry" at bounding box center [767, 199] width 40 height 12
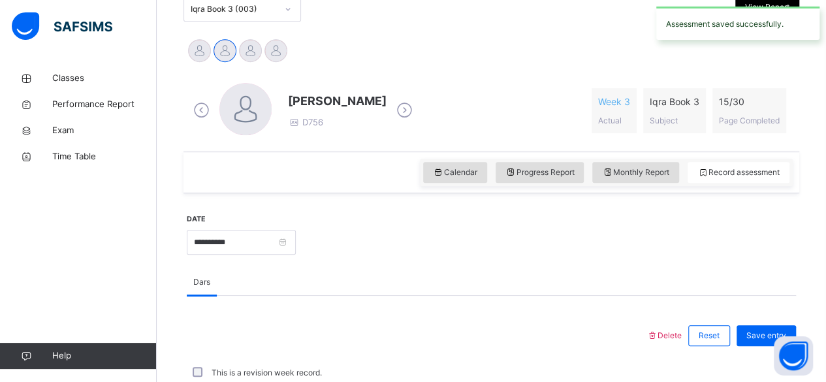
scroll to position [438, 0]
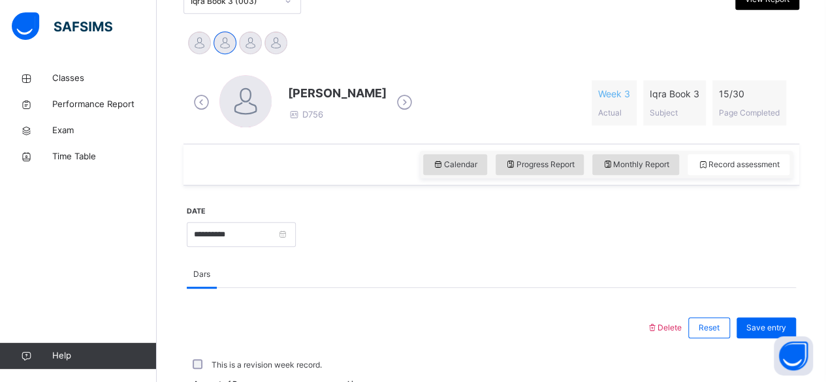
click at [393, 101] on icon at bounding box center [404, 103] width 23 height 20
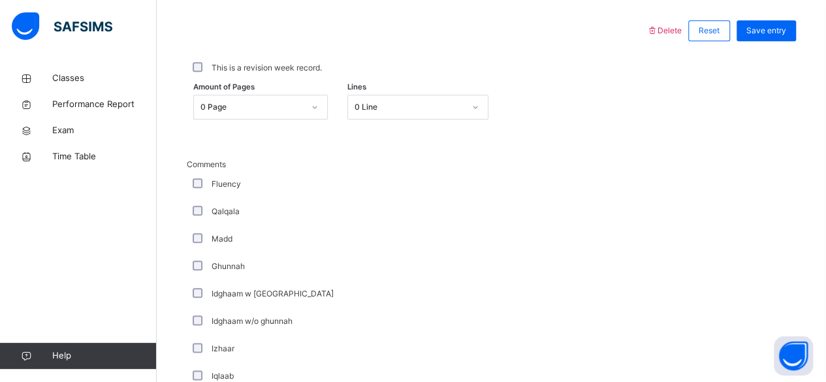
scroll to position [566, 0]
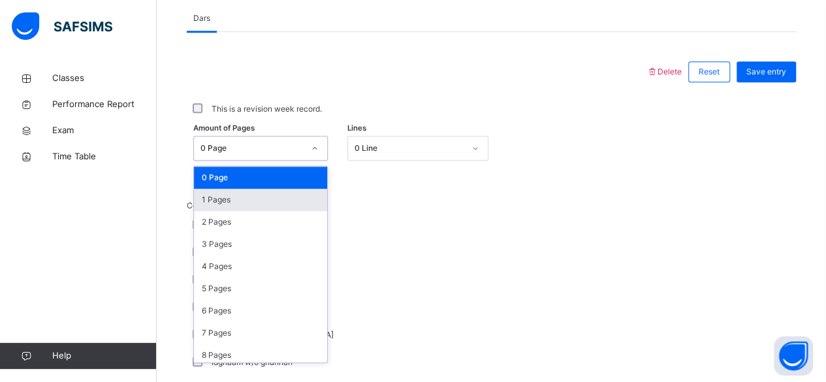
click at [276, 196] on div "1 Pages" at bounding box center [260, 200] width 133 height 22
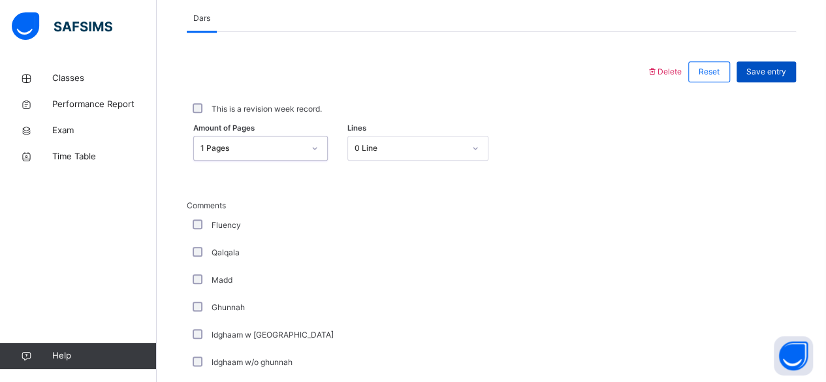
click at [779, 68] on span "Save entry" at bounding box center [767, 72] width 40 height 12
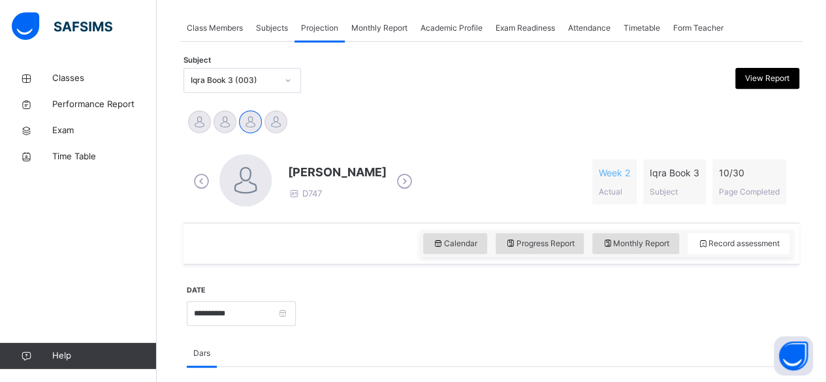
scroll to position [230, 0]
click at [397, 180] on icon at bounding box center [404, 182] width 23 height 20
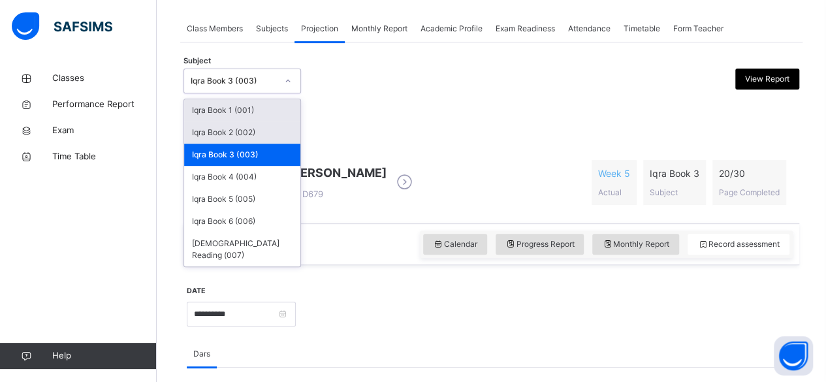
click at [281, 134] on div "Iqra Book 2 (002)" at bounding box center [242, 133] width 116 height 22
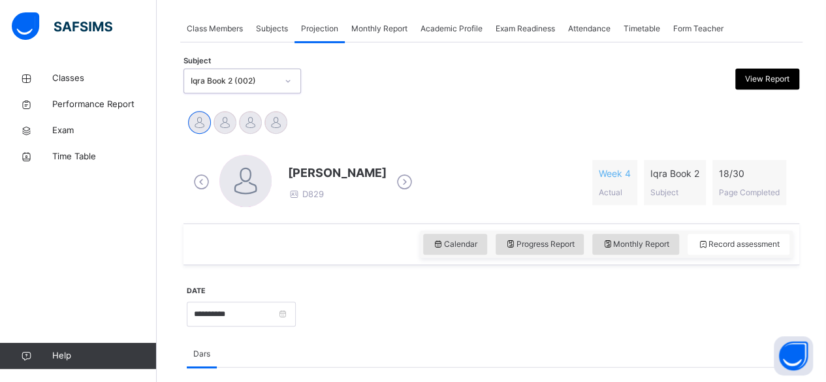
click at [416, 175] on icon at bounding box center [404, 182] width 23 height 20
click at [495, 184] on icon at bounding box center [506, 182] width 23 height 20
click at [403, 182] on icon at bounding box center [404, 182] width 23 height 20
click at [402, 180] on icon at bounding box center [404, 182] width 23 height 20
click at [416, 180] on icon at bounding box center [404, 182] width 23 height 20
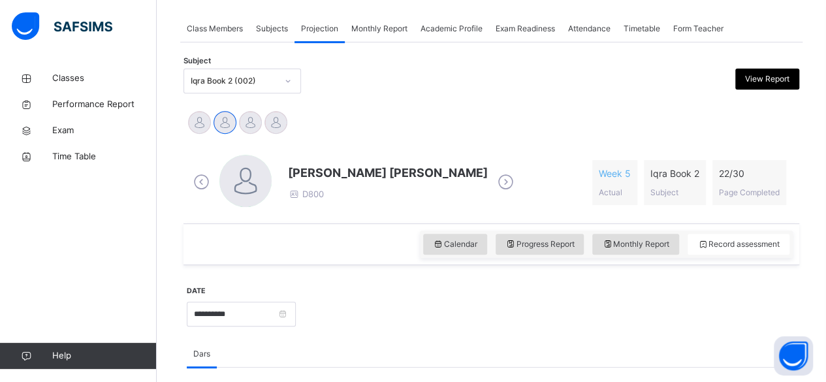
click at [495, 175] on icon at bounding box center [506, 182] width 23 height 20
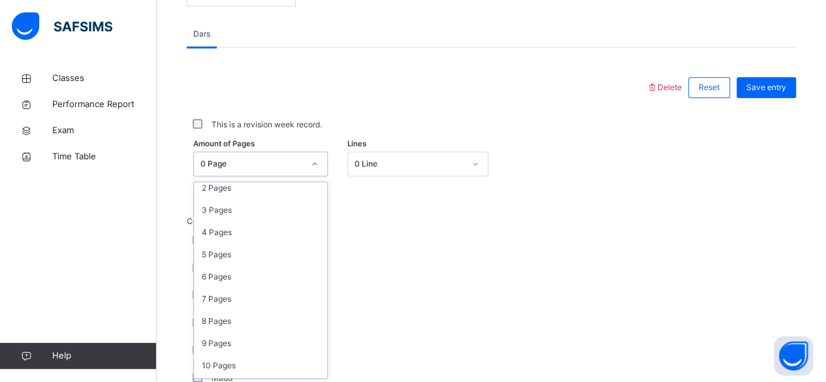
scroll to position [55, 0]
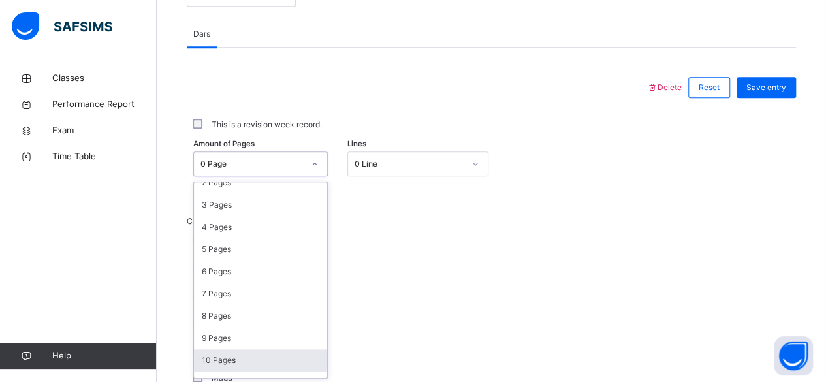
click at [249, 351] on div "10 Pages" at bounding box center [260, 361] width 133 height 22
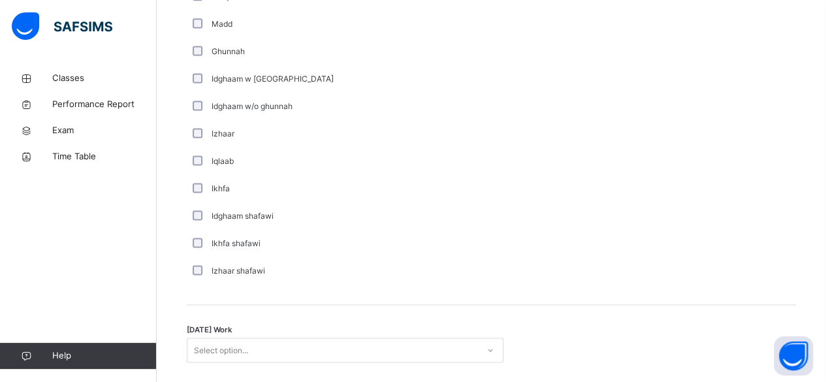
scroll to position [963, 0]
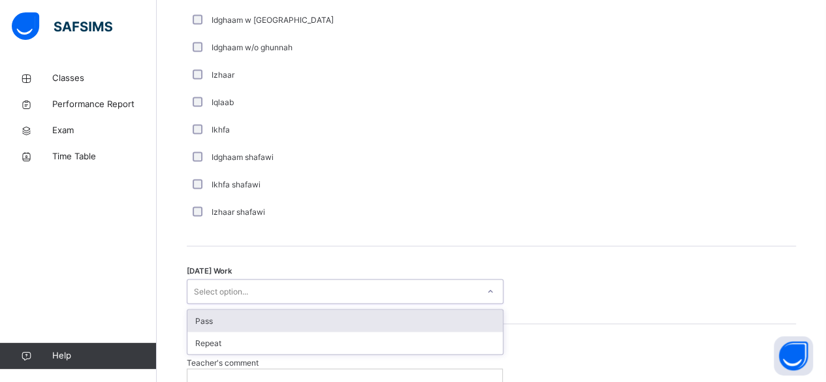
click at [424, 310] on div "Pass" at bounding box center [346, 321] width 316 height 22
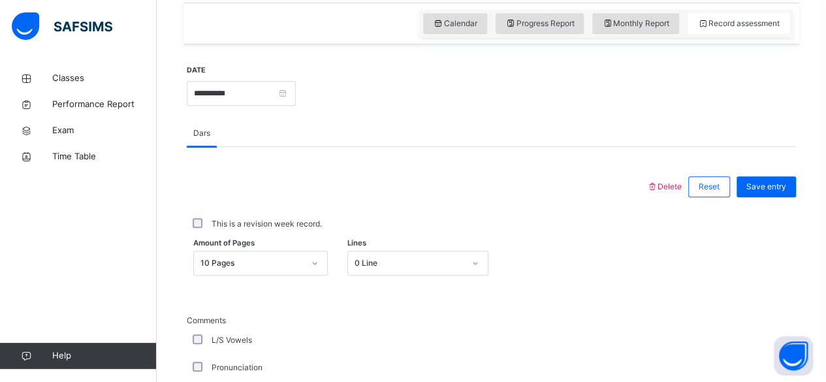
scroll to position [451, 0]
click at [786, 185] on span "Save entry" at bounding box center [767, 187] width 40 height 12
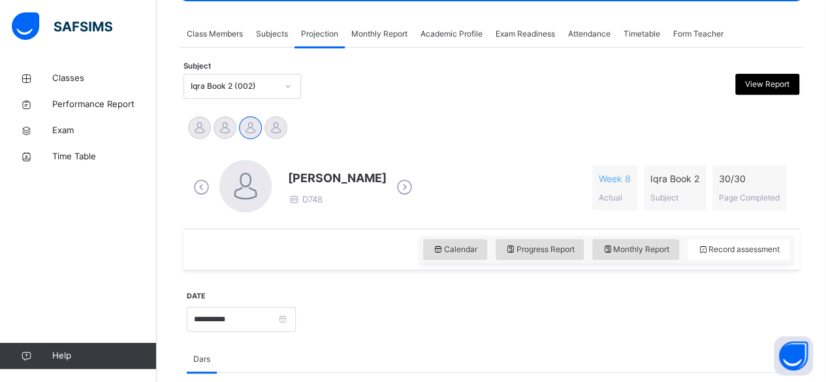
scroll to position [221, 0]
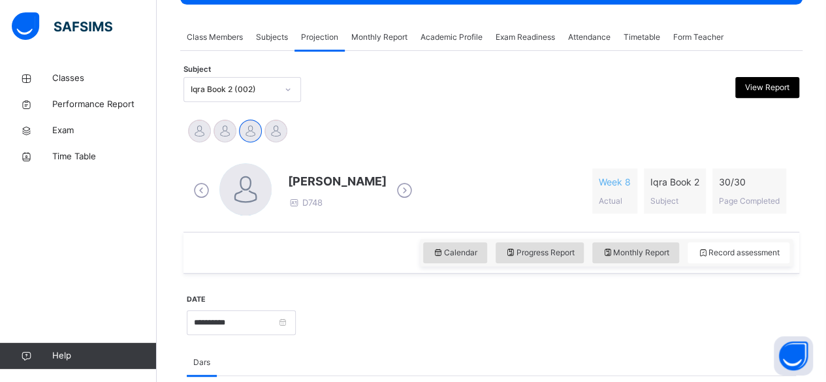
click at [410, 185] on icon at bounding box center [404, 191] width 23 height 20
click at [402, 185] on icon at bounding box center [404, 191] width 23 height 20
click at [416, 189] on icon at bounding box center [404, 191] width 23 height 20
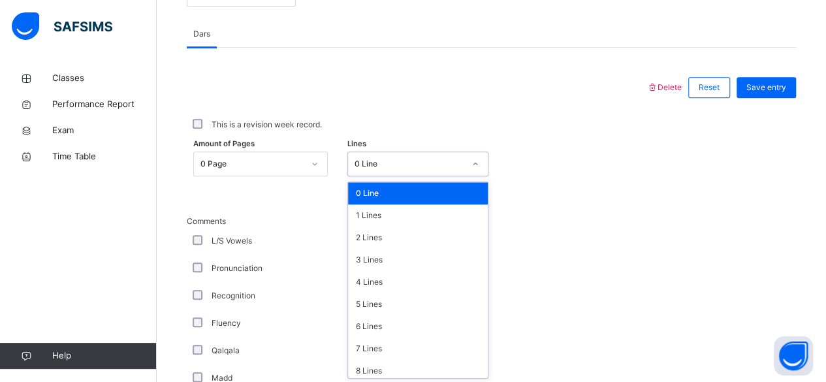
scroll to position [550, 0]
click at [414, 218] on div "1 Lines" at bounding box center [418, 215] width 140 height 22
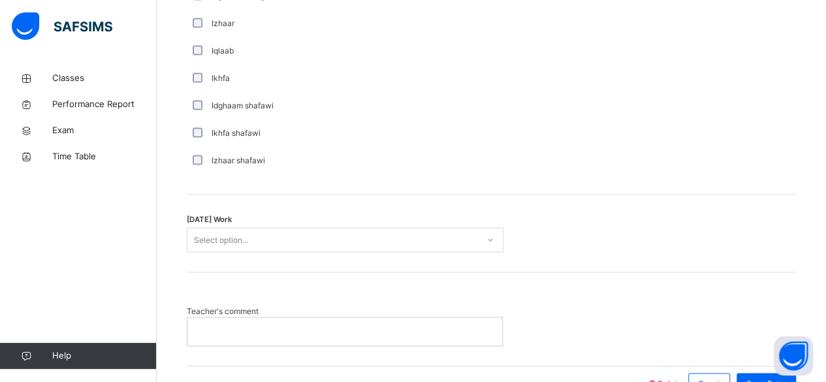
scroll to position [1040, 0]
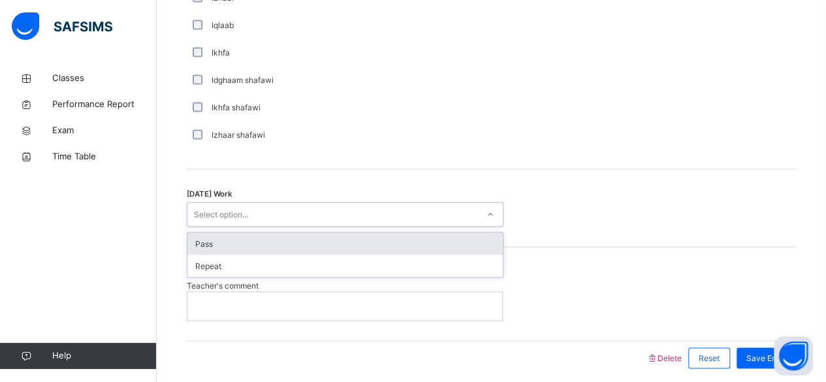
click at [384, 244] on div "Pass" at bounding box center [346, 244] width 316 height 22
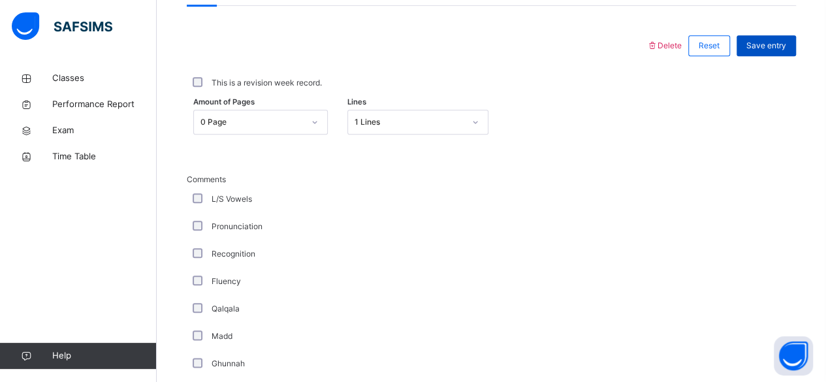
click at [783, 47] on span "Save entry" at bounding box center [767, 46] width 40 height 12
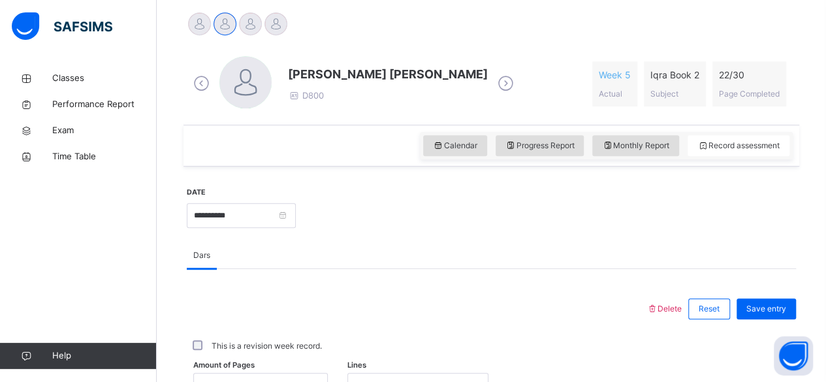
scroll to position [361, 0]
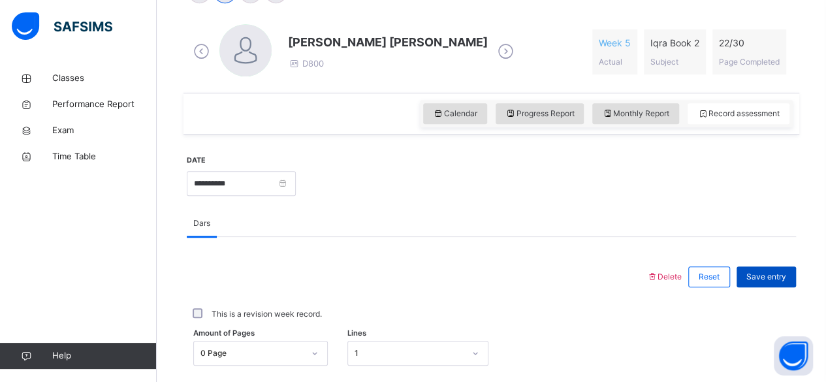
click at [782, 276] on span "Save entry" at bounding box center [767, 277] width 40 height 12
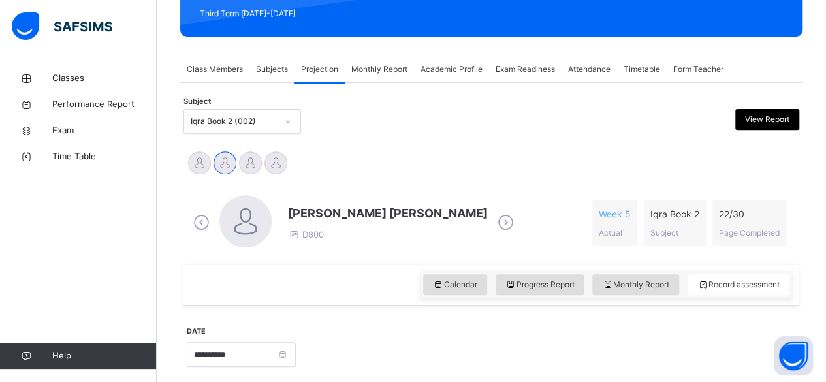
scroll to position [184, 0]
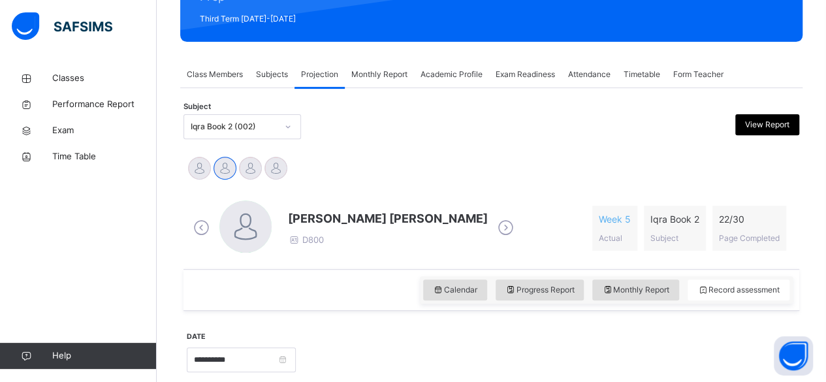
click at [495, 230] on icon at bounding box center [506, 228] width 23 height 20
click at [406, 224] on icon at bounding box center [404, 228] width 23 height 20
click at [402, 228] on icon at bounding box center [404, 228] width 23 height 20
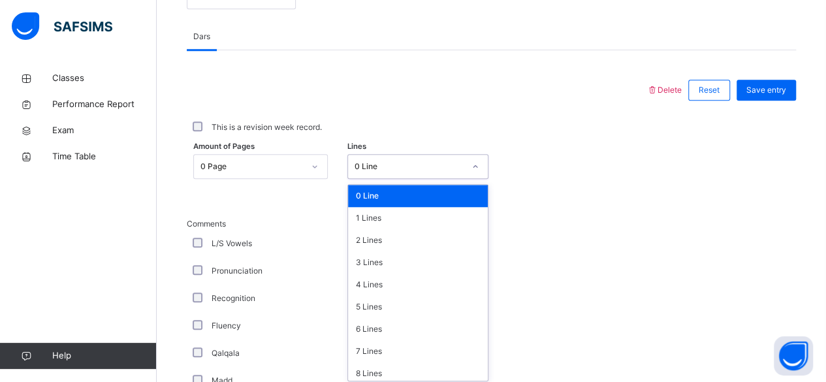
scroll to position [550, 0]
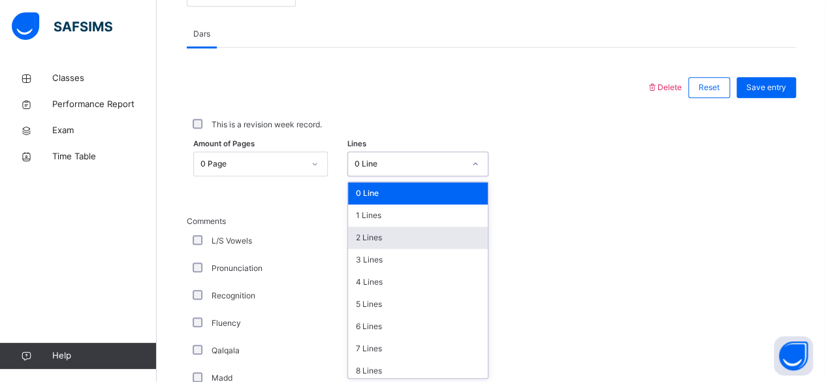
click at [416, 237] on div "2 Lines" at bounding box center [418, 238] width 140 height 22
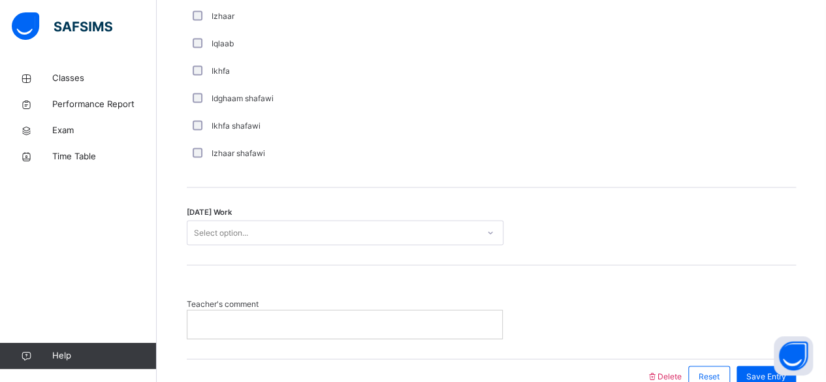
scroll to position [1023, 0]
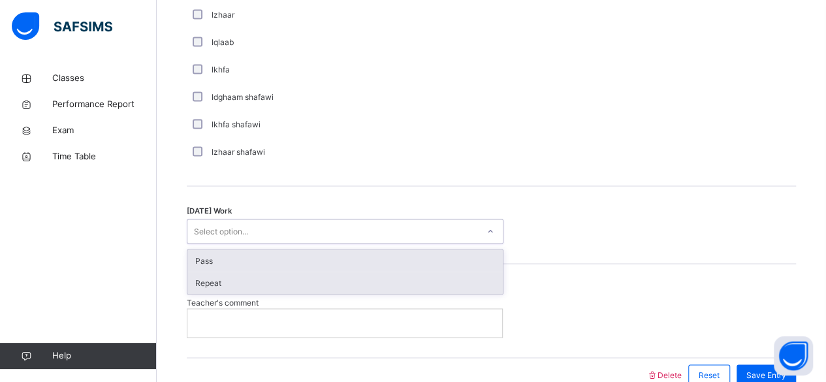
click at [423, 282] on div "Repeat" at bounding box center [346, 283] width 316 height 22
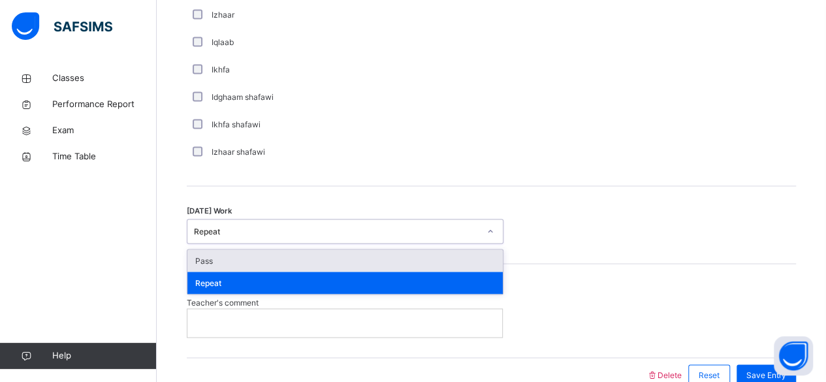
click at [410, 263] on div "Pass" at bounding box center [346, 261] width 316 height 22
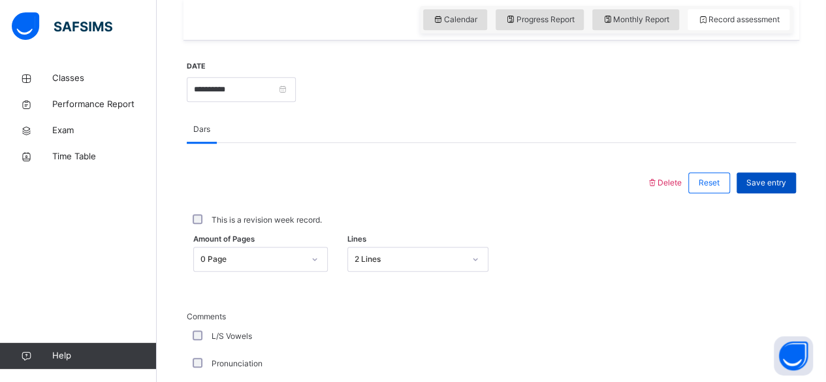
click at [787, 184] on span "Save entry" at bounding box center [767, 183] width 40 height 12
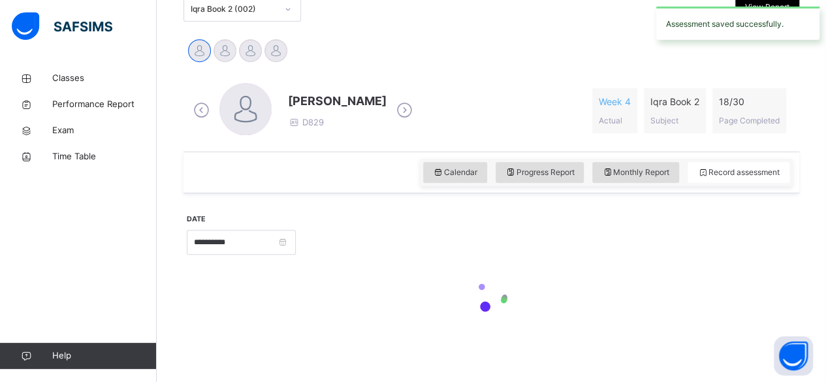
scroll to position [455, 0]
